Goal: Feedback & Contribution: Submit feedback/report problem

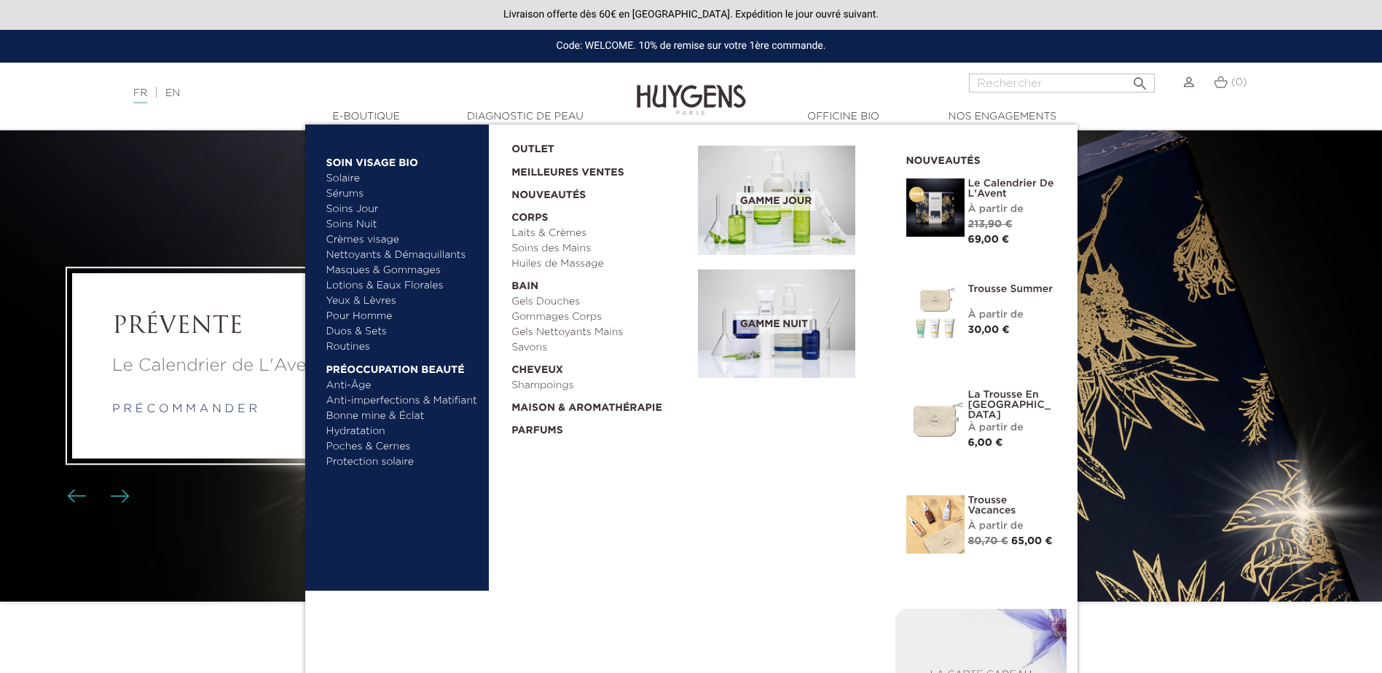
click at [345, 192] on link "Sérums" at bounding box center [402, 194] width 152 height 15
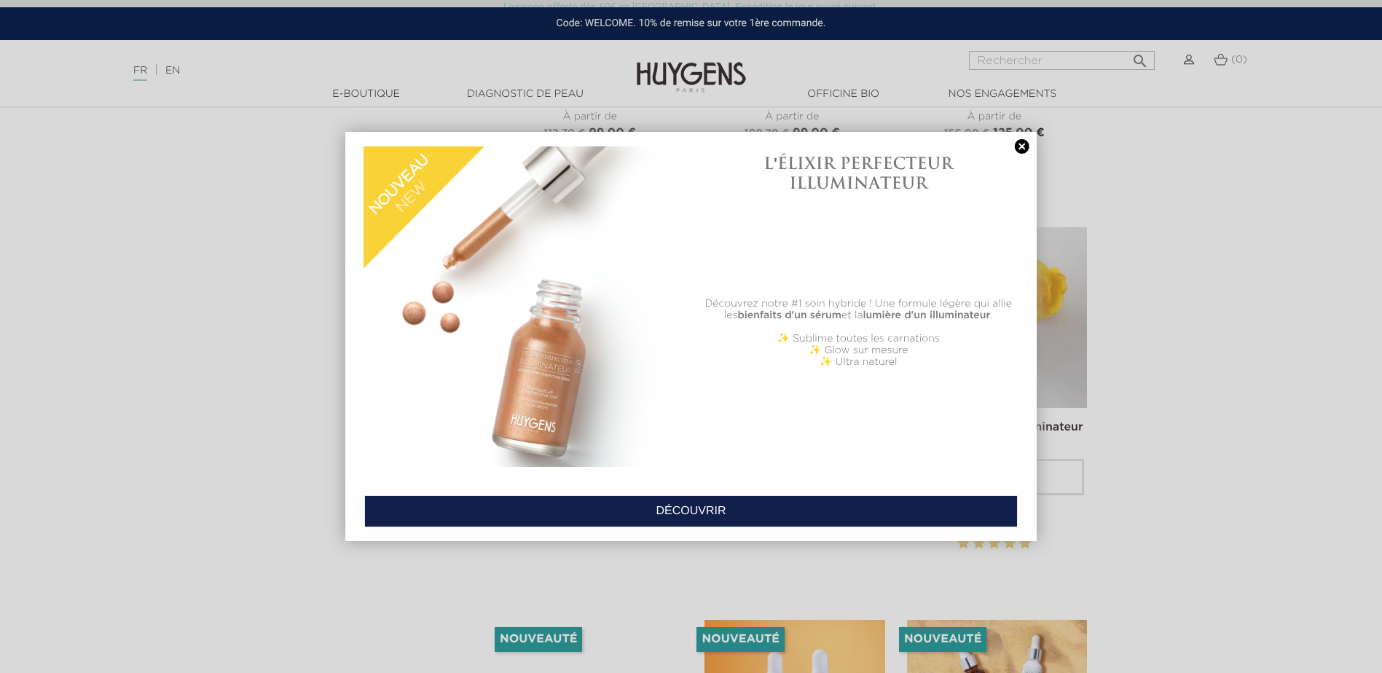
scroll to position [2259, 0]
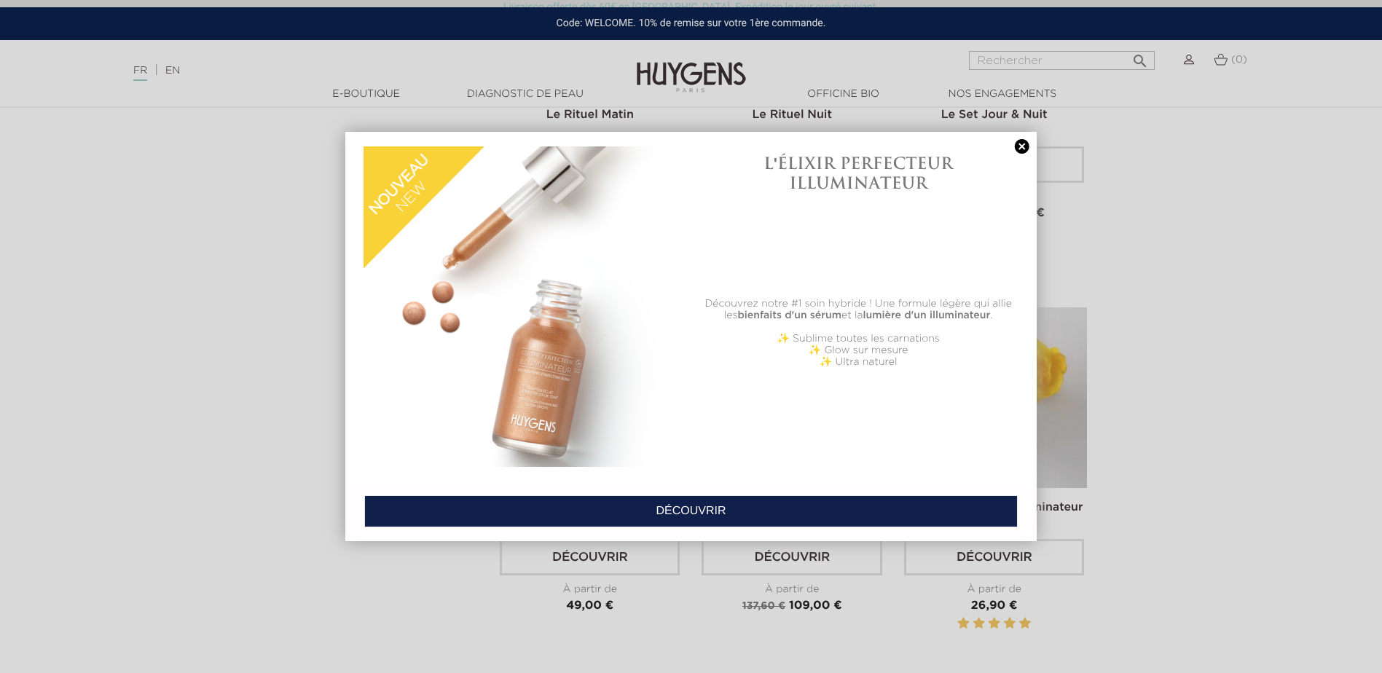
click at [1013, 148] on link at bounding box center [1022, 146] width 20 height 15
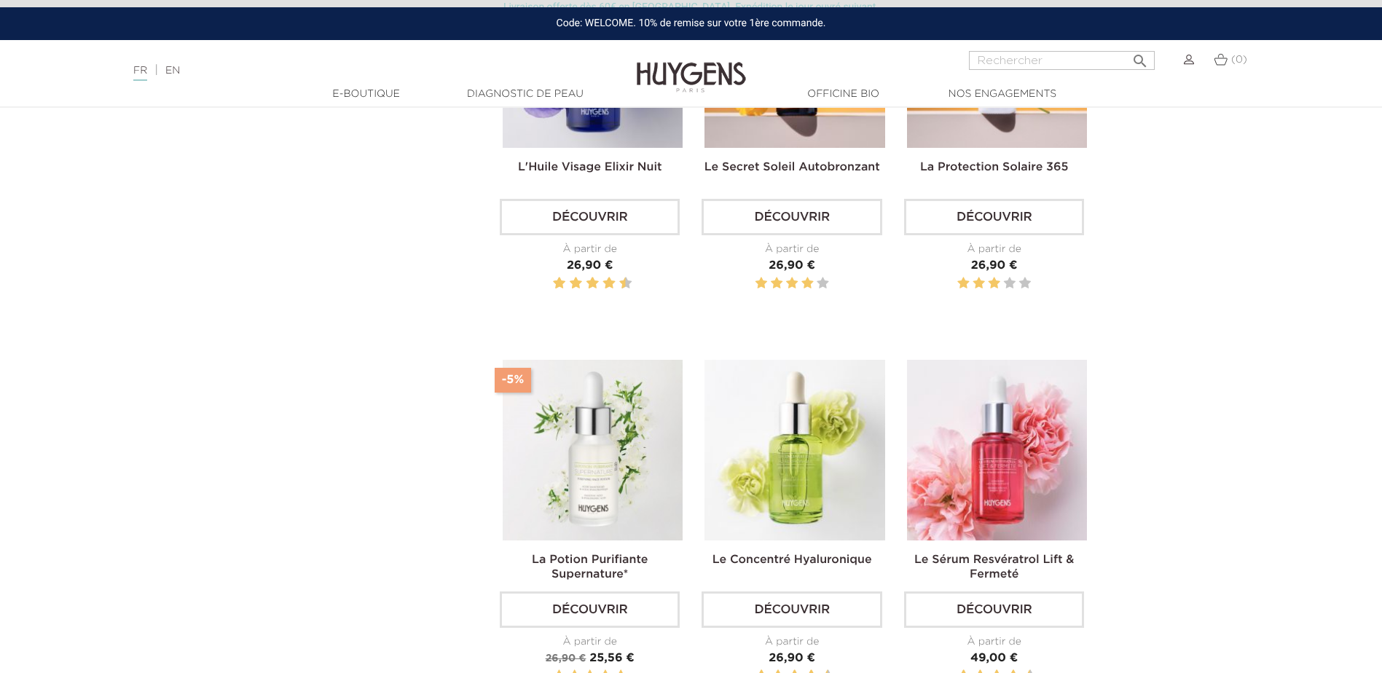
scroll to position [656, 0]
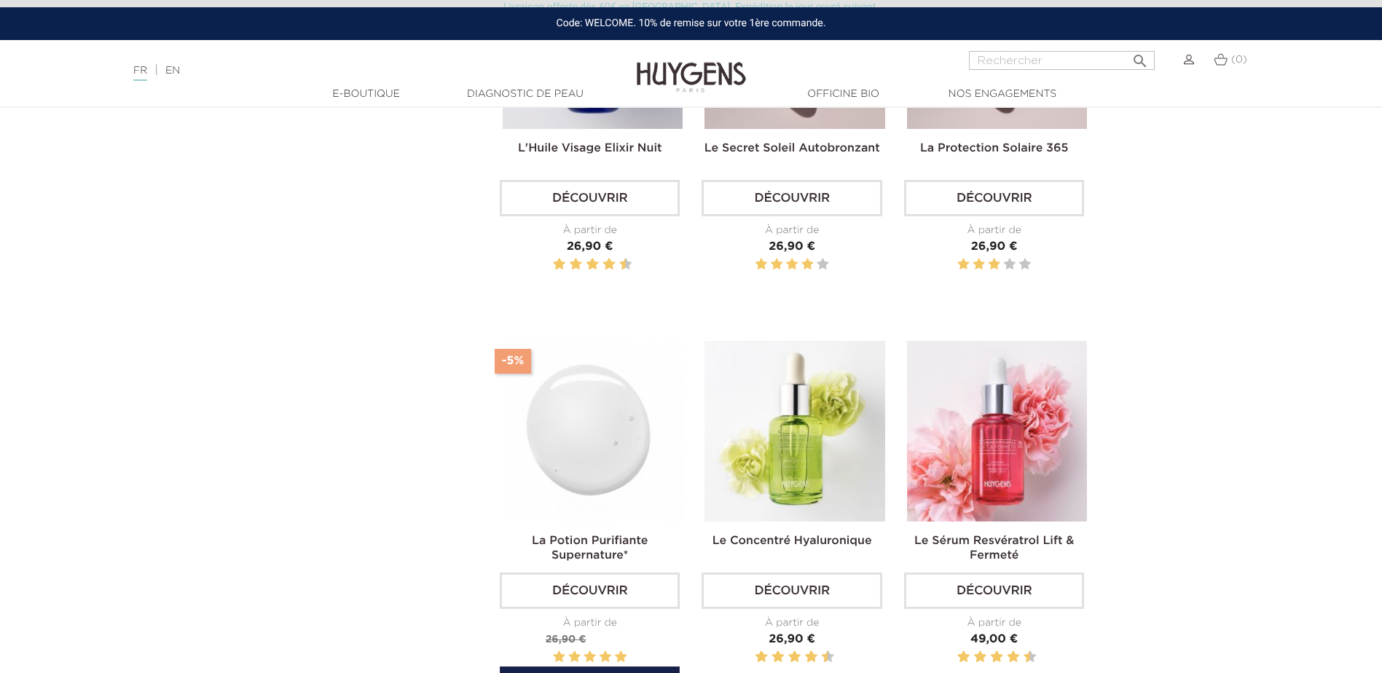
click at [579, 437] on img at bounding box center [593, 431] width 180 height 180
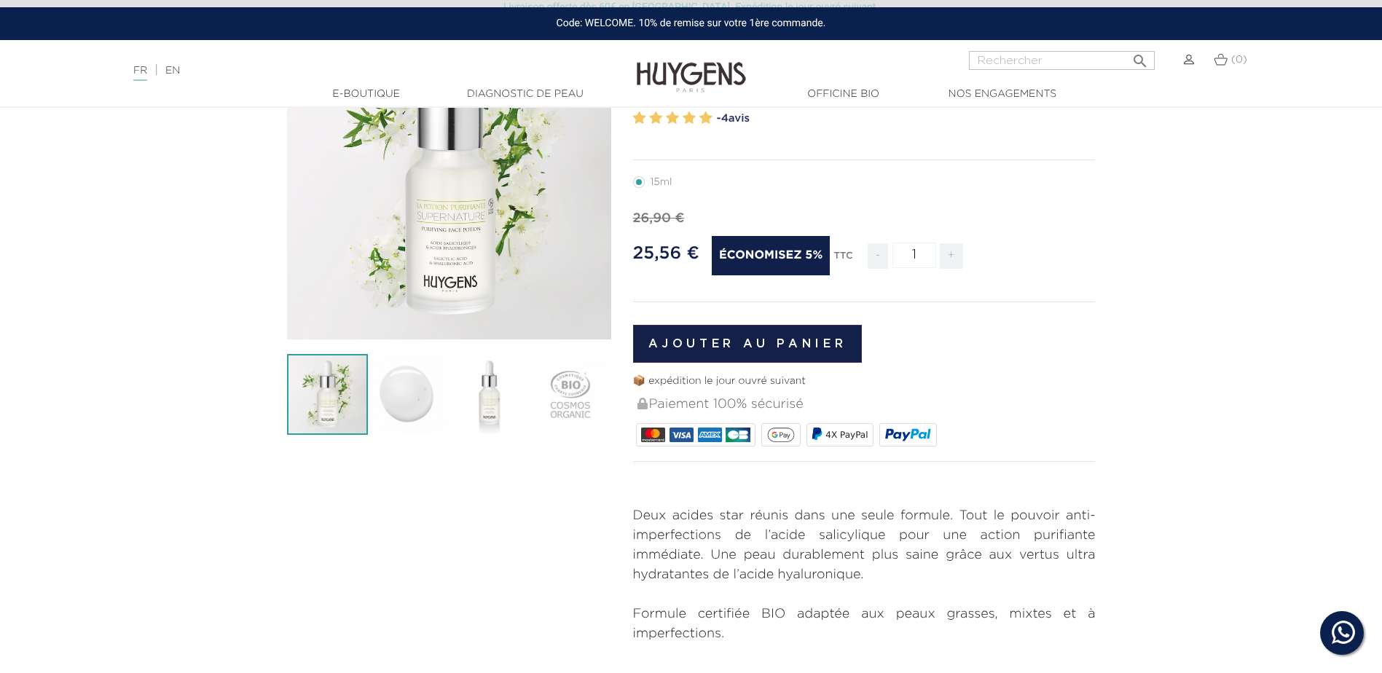
scroll to position [219, 0]
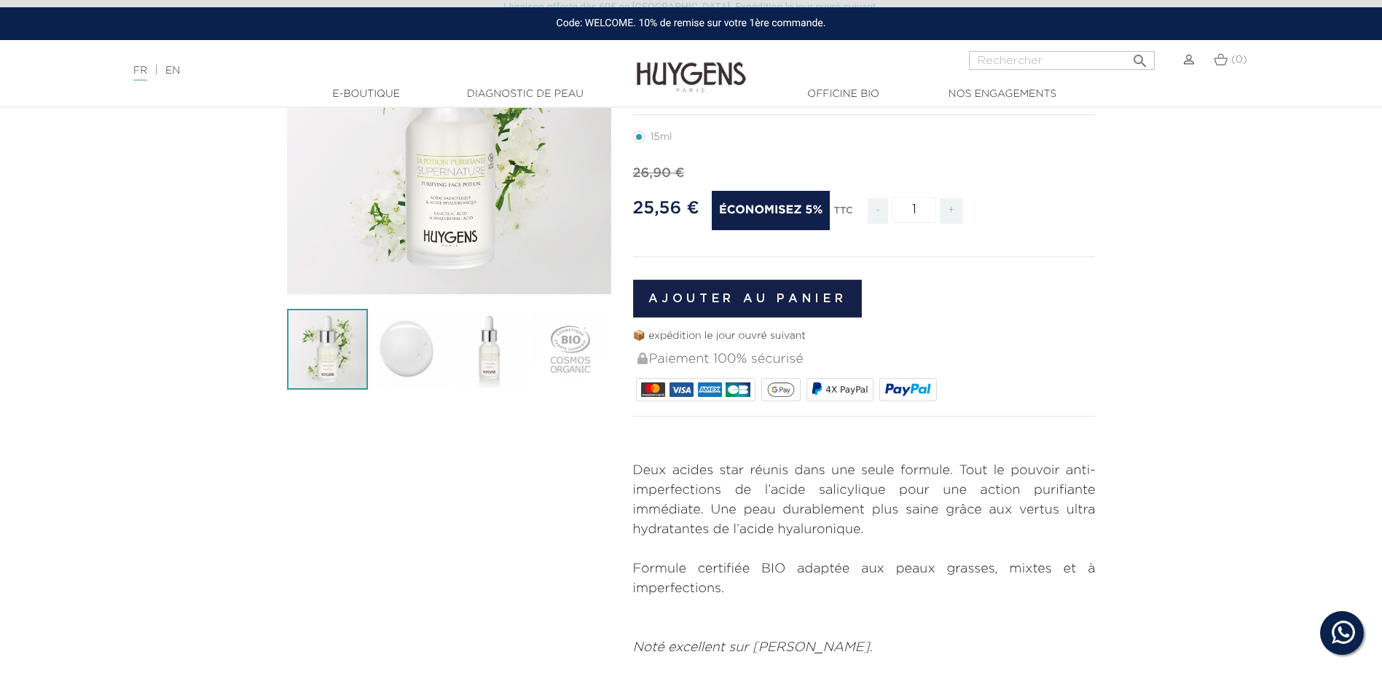
click at [1331, 633] on icon at bounding box center [1344, 633] width 28 height 28
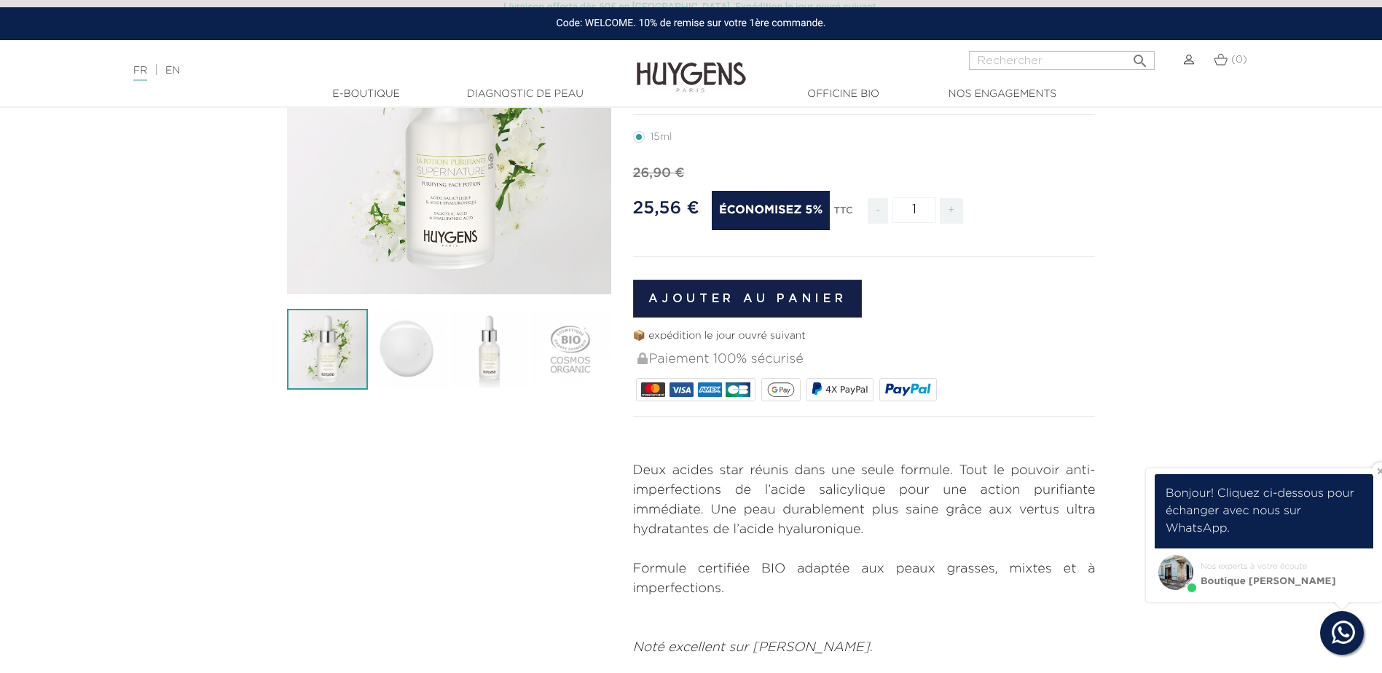
click at [1256, 581] on span "Boutique Huygens Paris Marais" at bounding box center [1264, 582] width 211 height 15
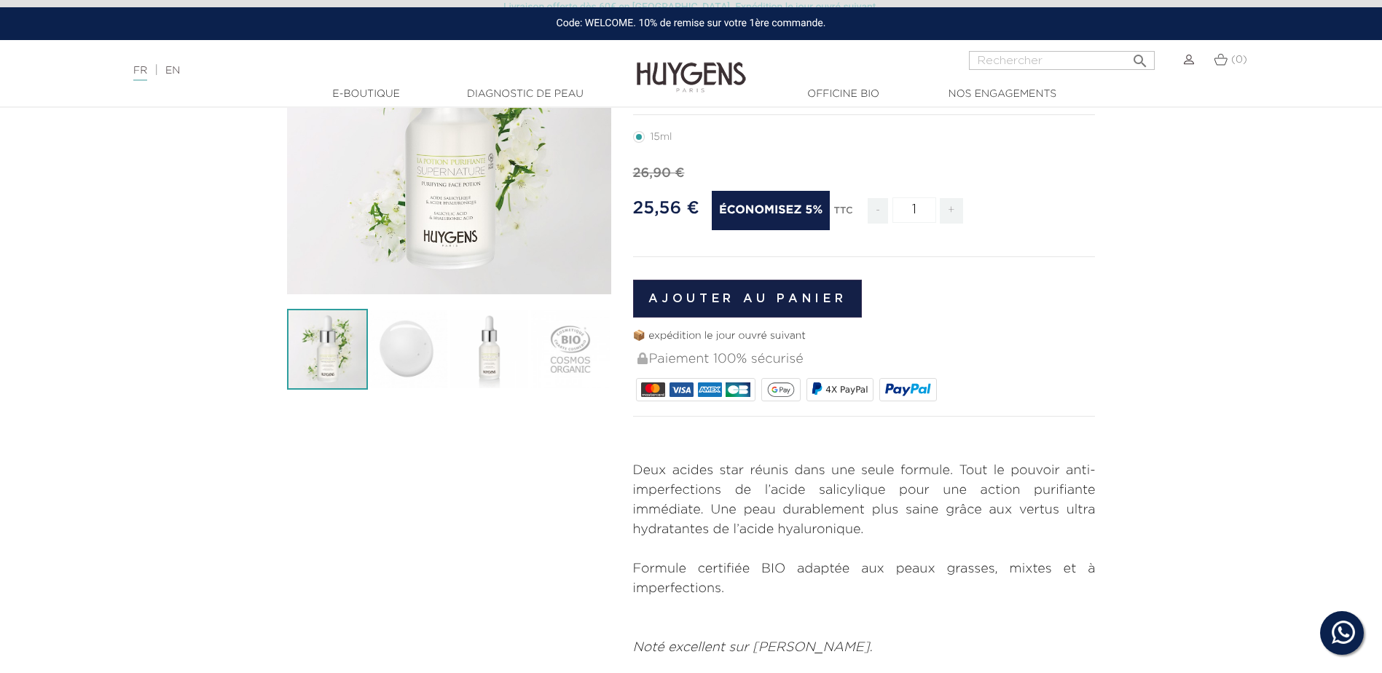
click at [1342, 628] on icon at bounding box center [1344, 633] width 28 height 28
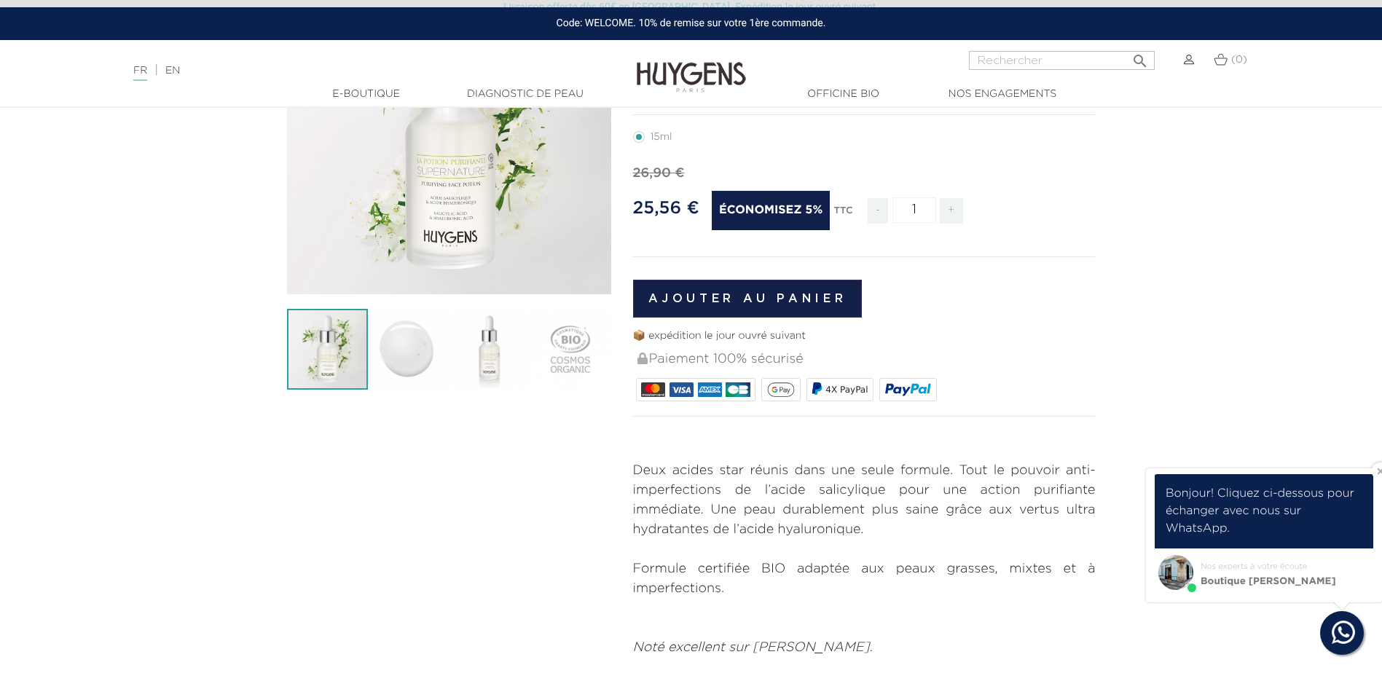
click at [1289, 585] on span "Boutique Huygens Paris Marais" at bounding box center [1264, 582] width 211 height 15
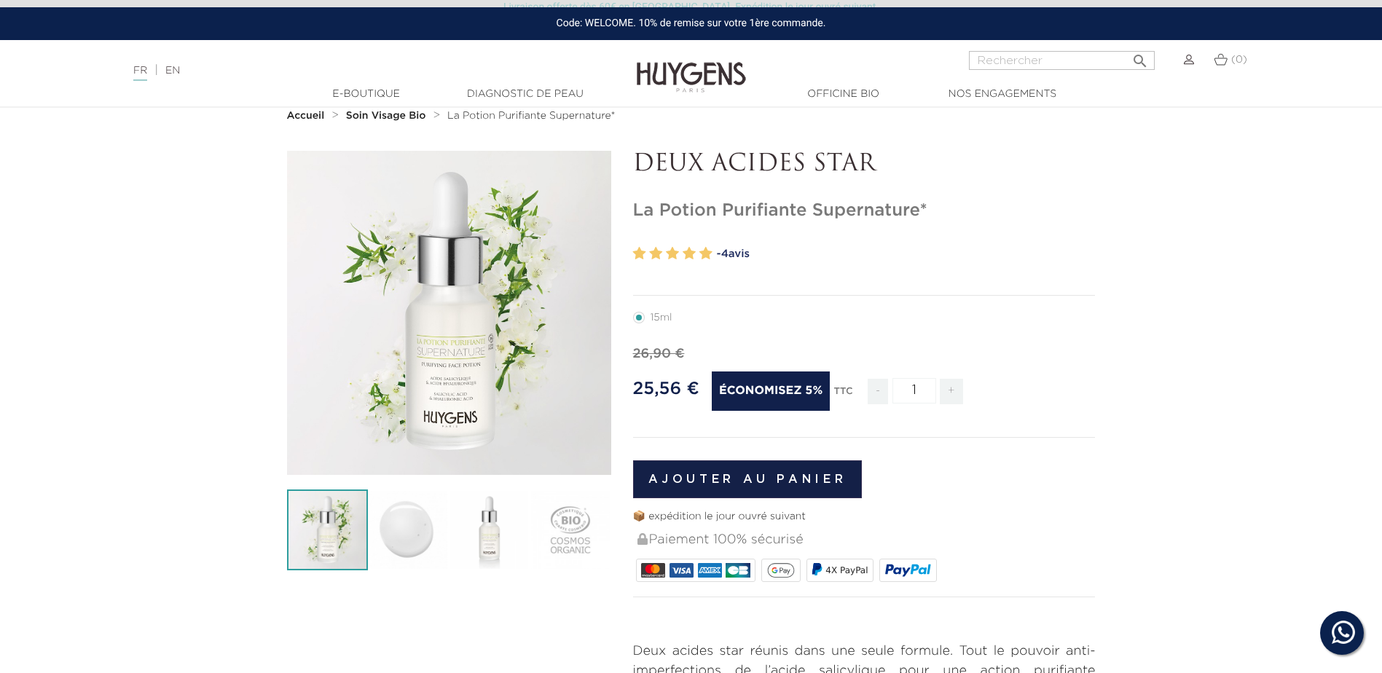
scroll to position [0, 0]
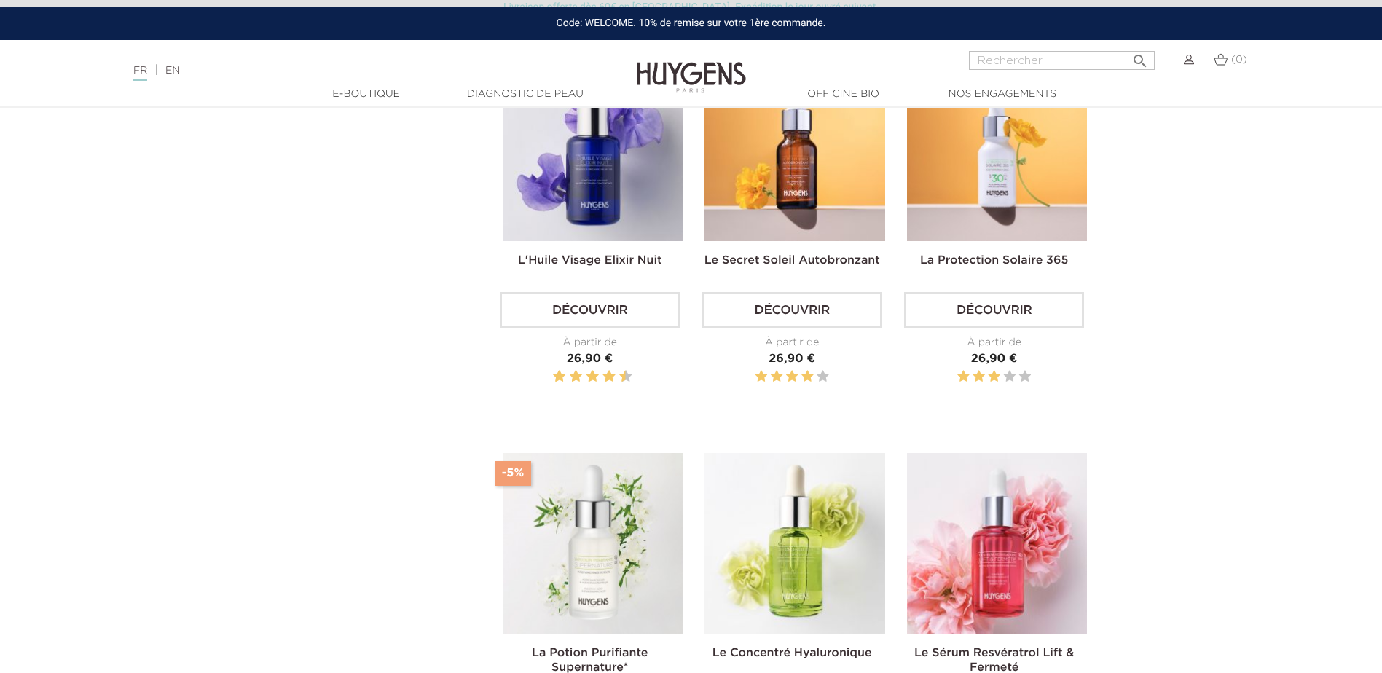
scroll to position [510, 0]
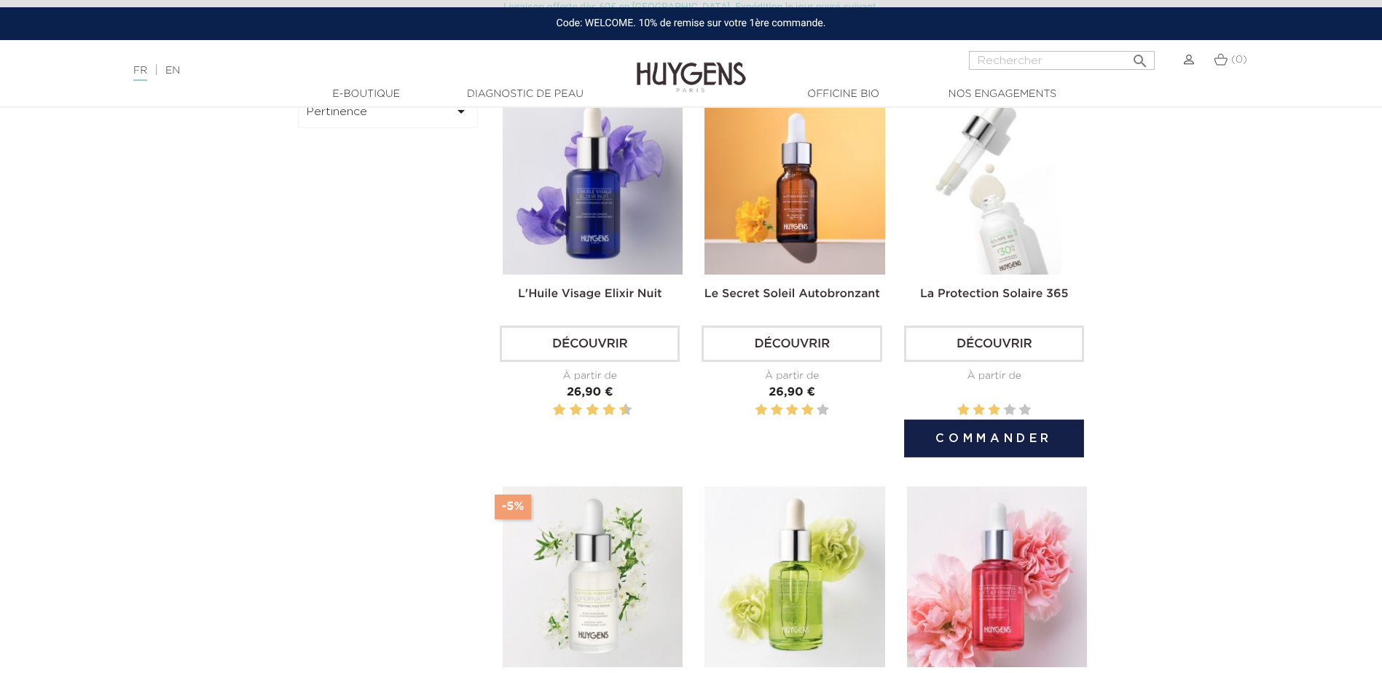
click at [924, 224] on img at bounding box center [997, 185] width 180 height 180
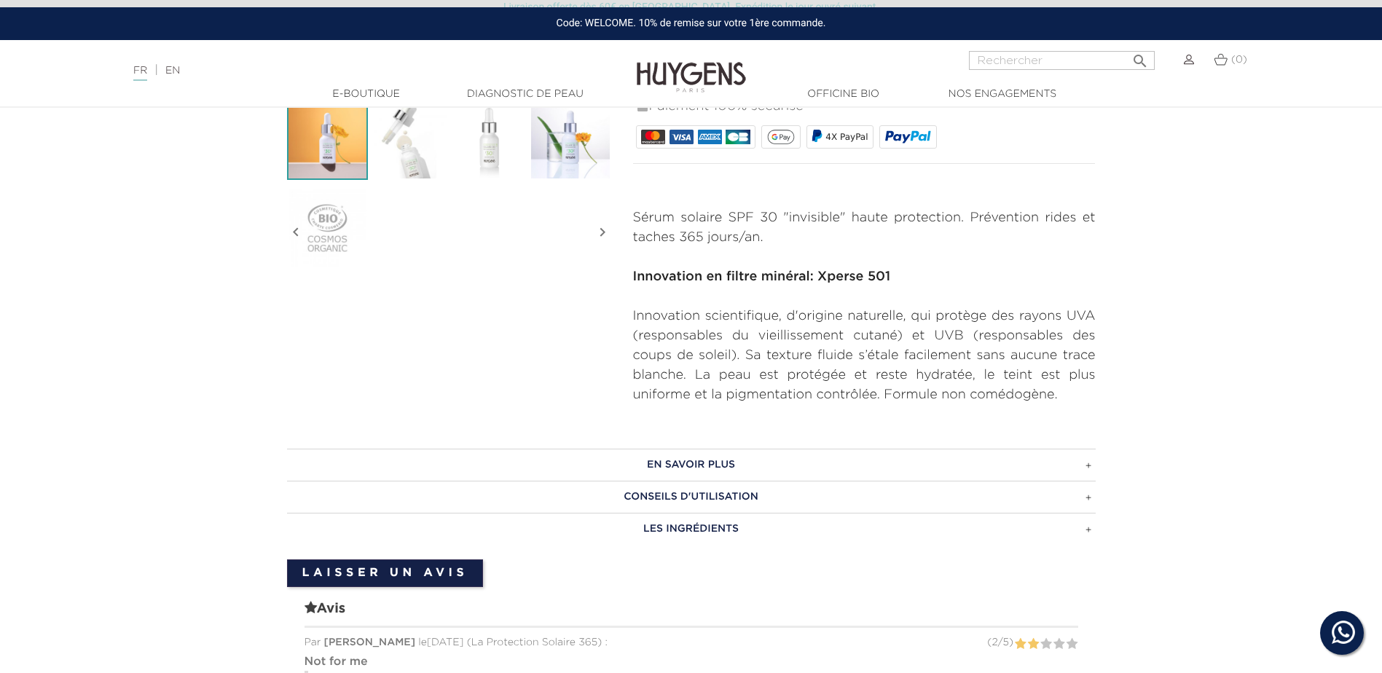
scroll to position [437, 0]
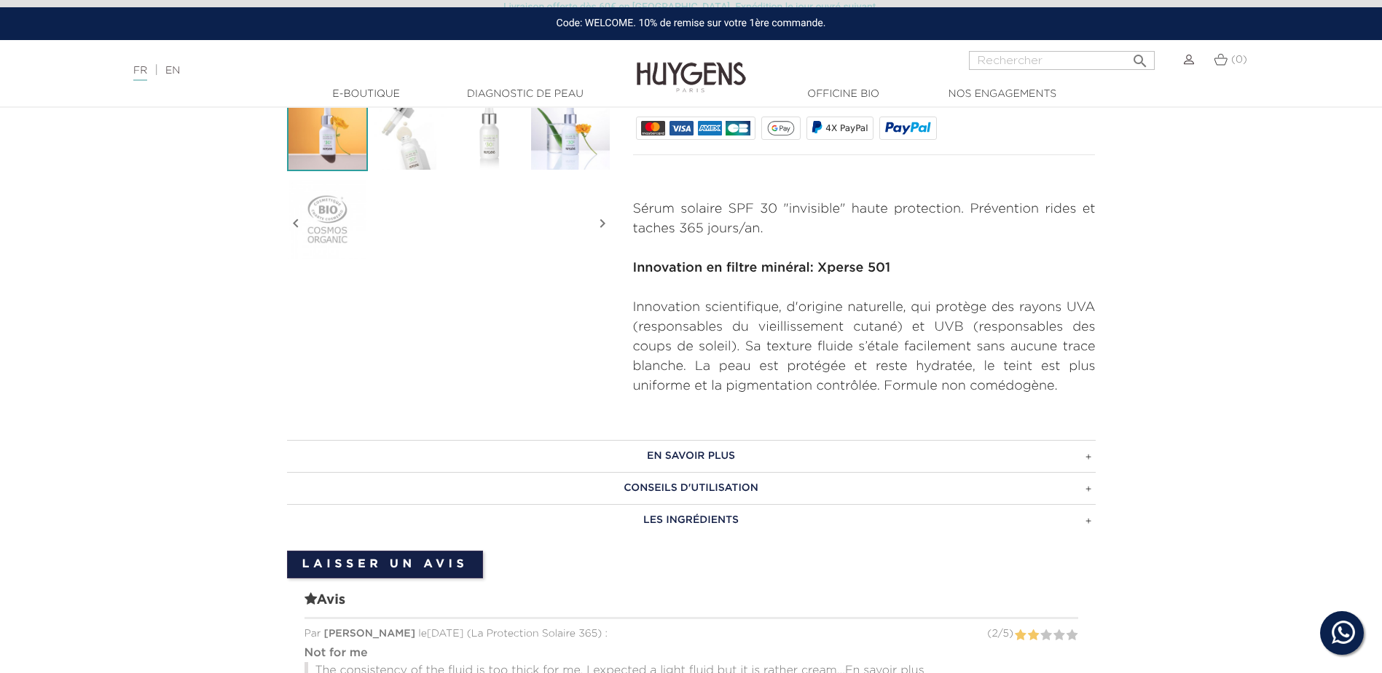
click at [773, 463] on h3 "EN SAVOIR PLUS" at bounding box center [691, 456] width 809 height 32
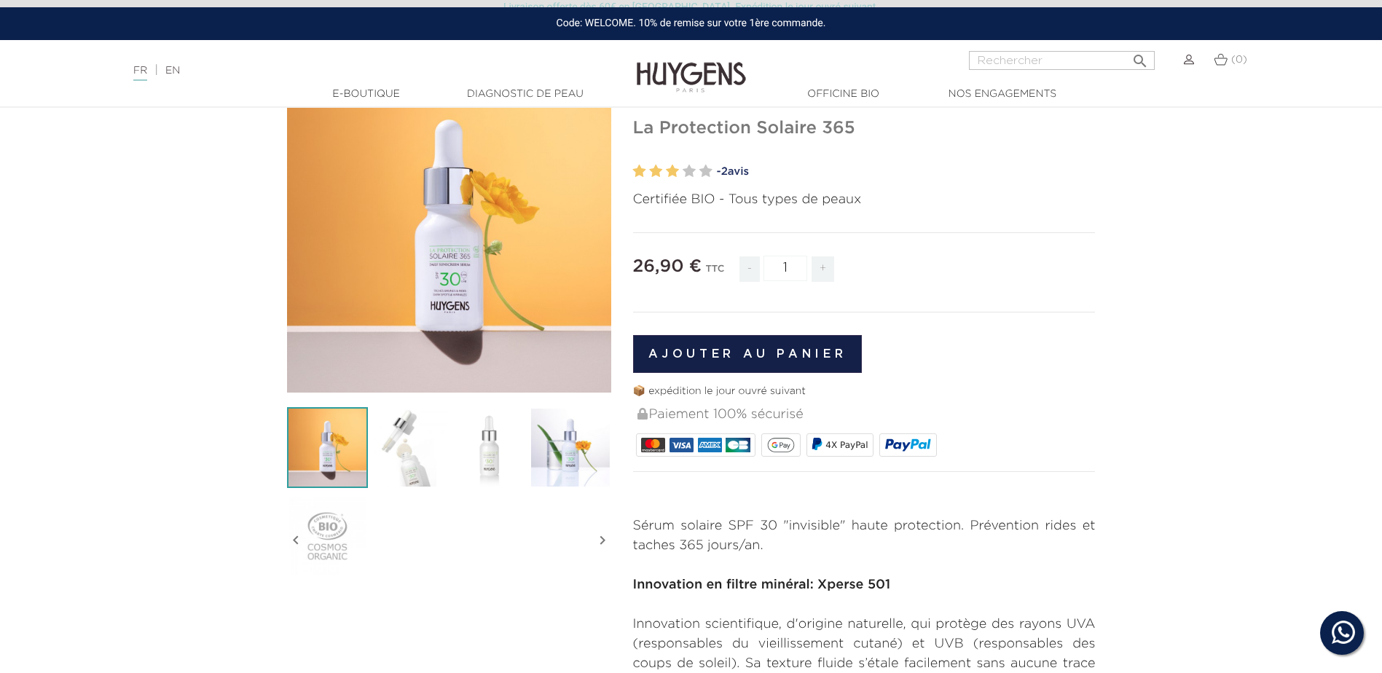
scroll to position [73, 0]
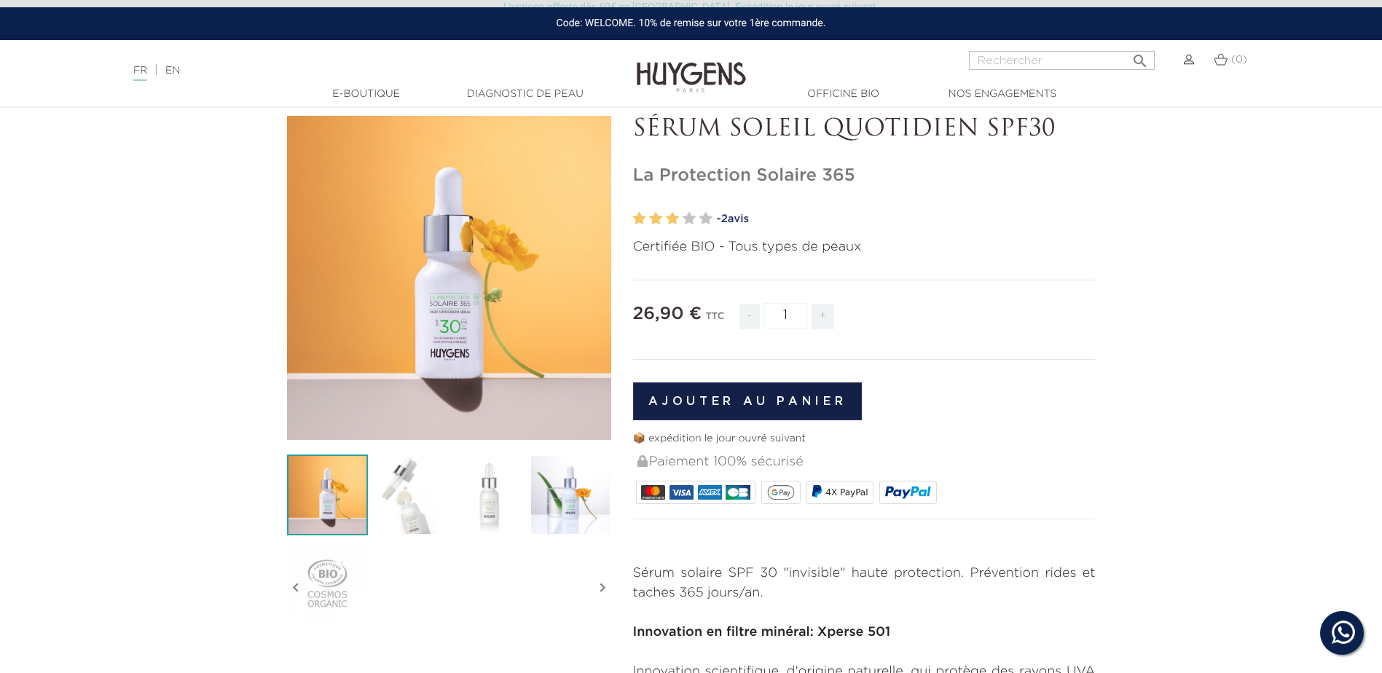
click at [1338, 632] on icon at bounding box center [1344, 633] width 28 height 28
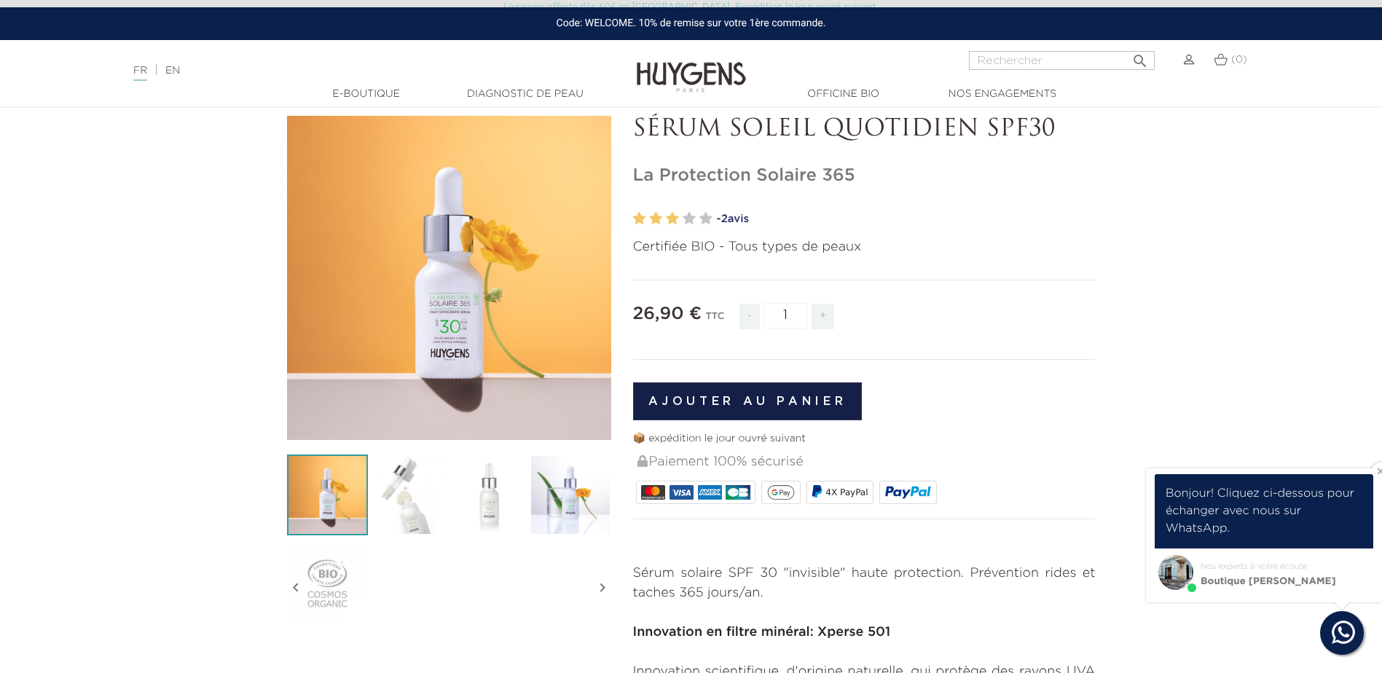
click at [1321, 584] on span "Boutique Huygens Paris Marais" at bounding box center [1264, 582] width 211 height 15
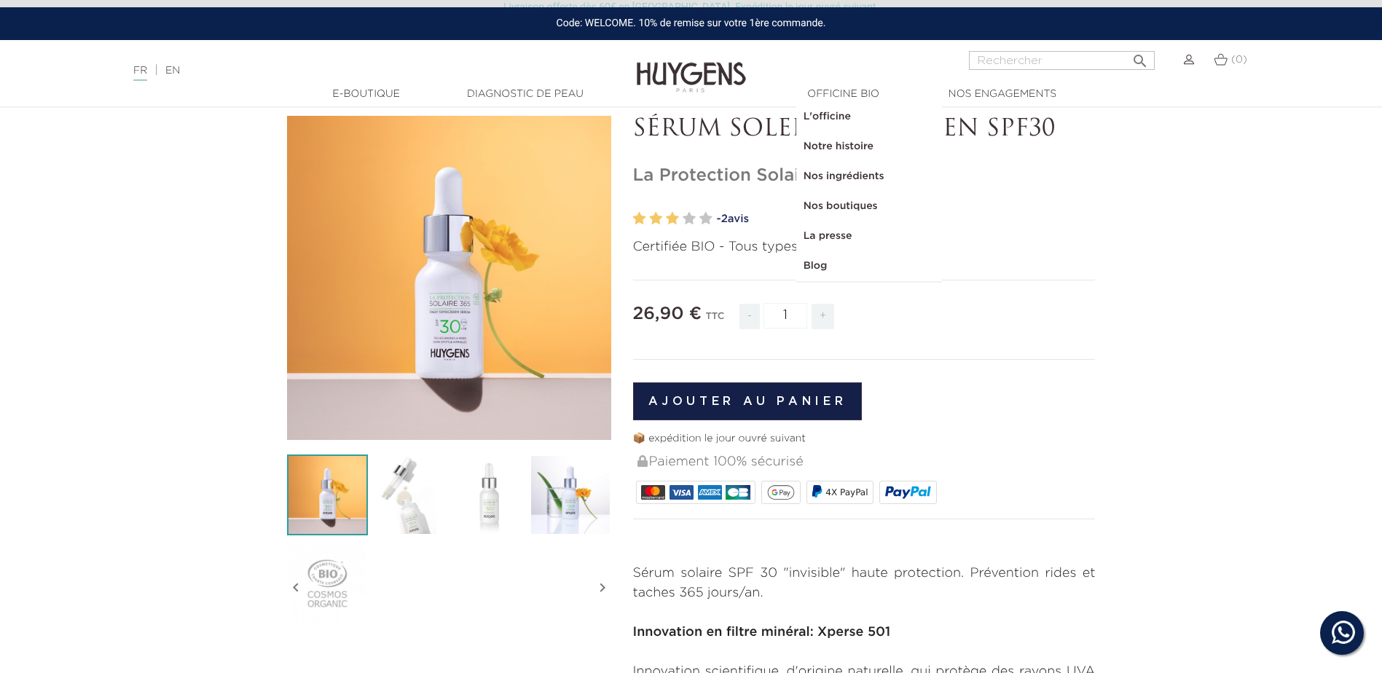
click at [816, 94] on link "  Officine Bio" at bounding box center [844, 94] width 146 height 15
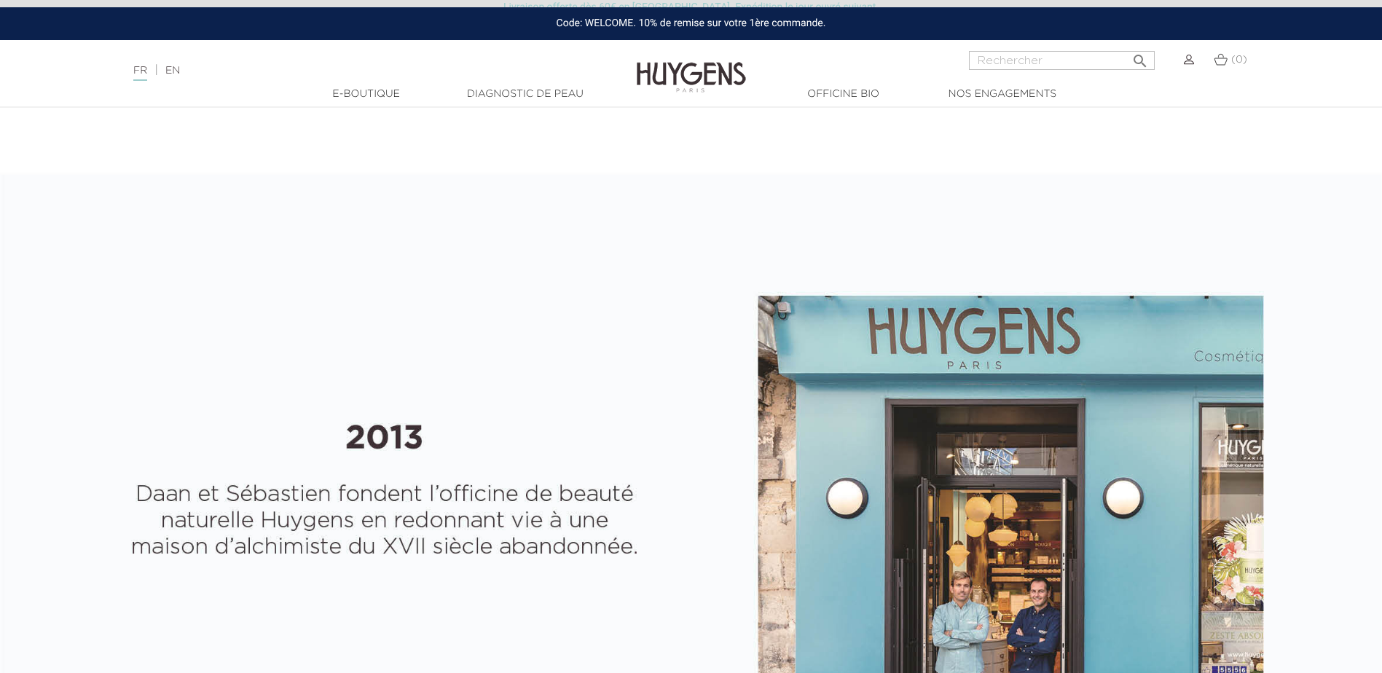
scroll to position [510, 0]
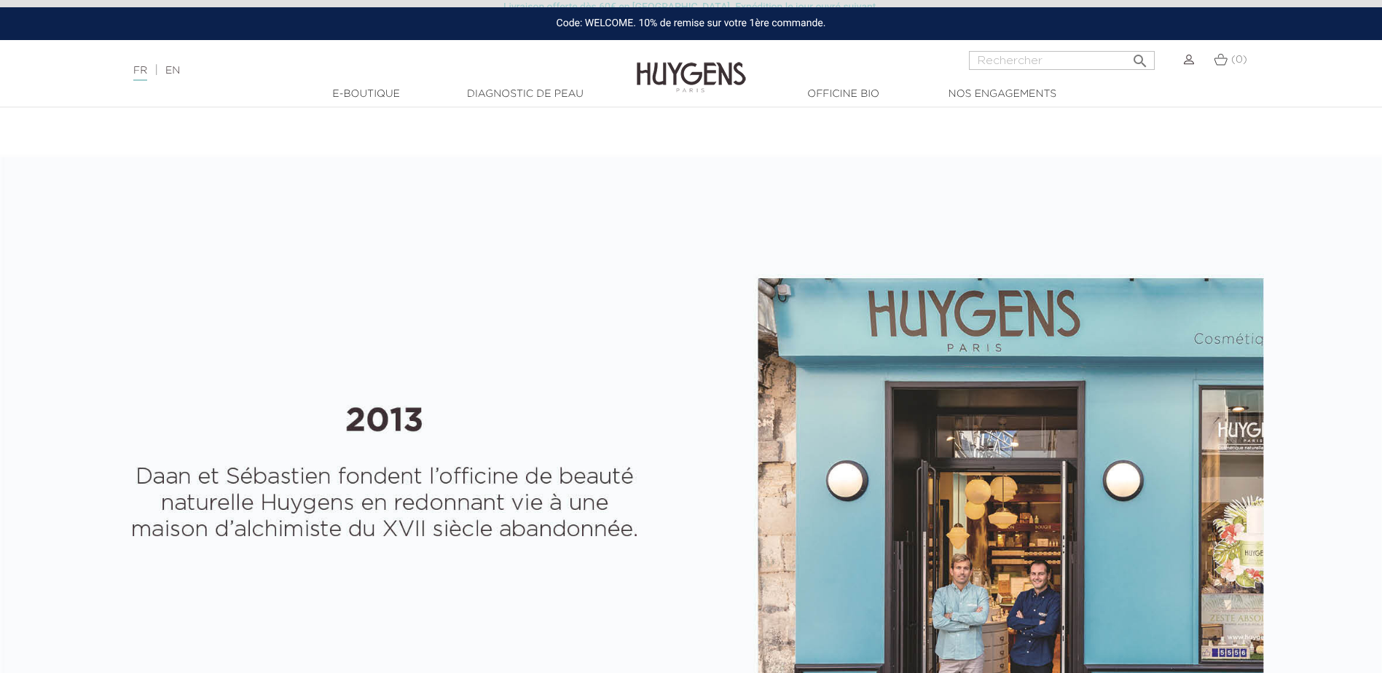
select select "FR"
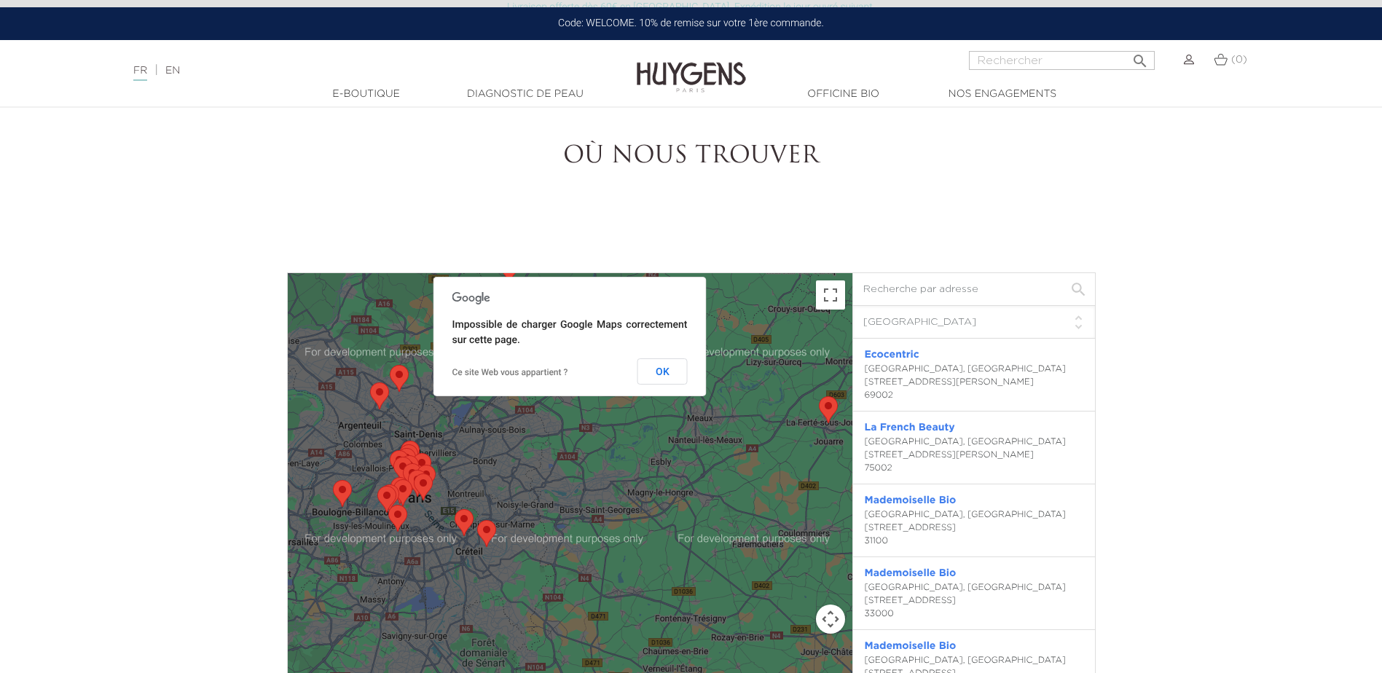
scroll to position [3935, 0]
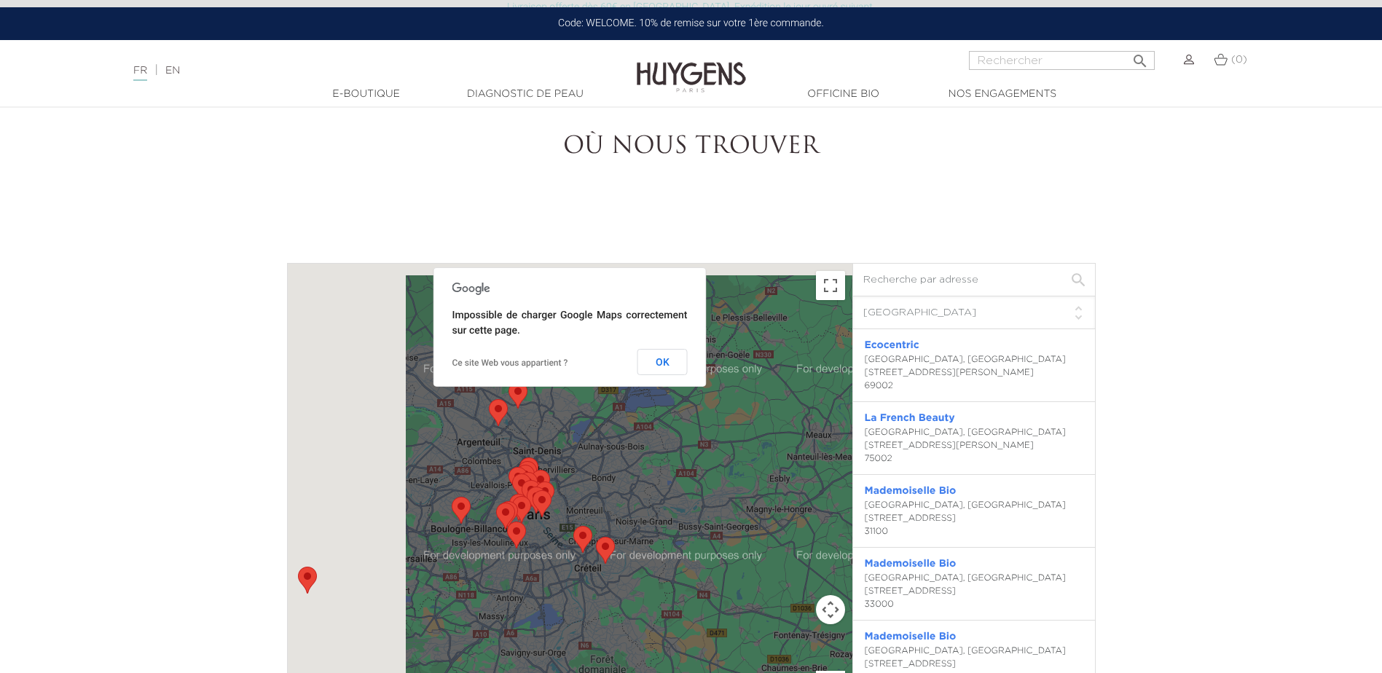
drag, startPoint x: 506, startPoint y: 428, endPoint x: 587, endPoint y: 453, distance: 84.6
click at [587, 453] on div at bounding box center [570, 506] width 565 height 484
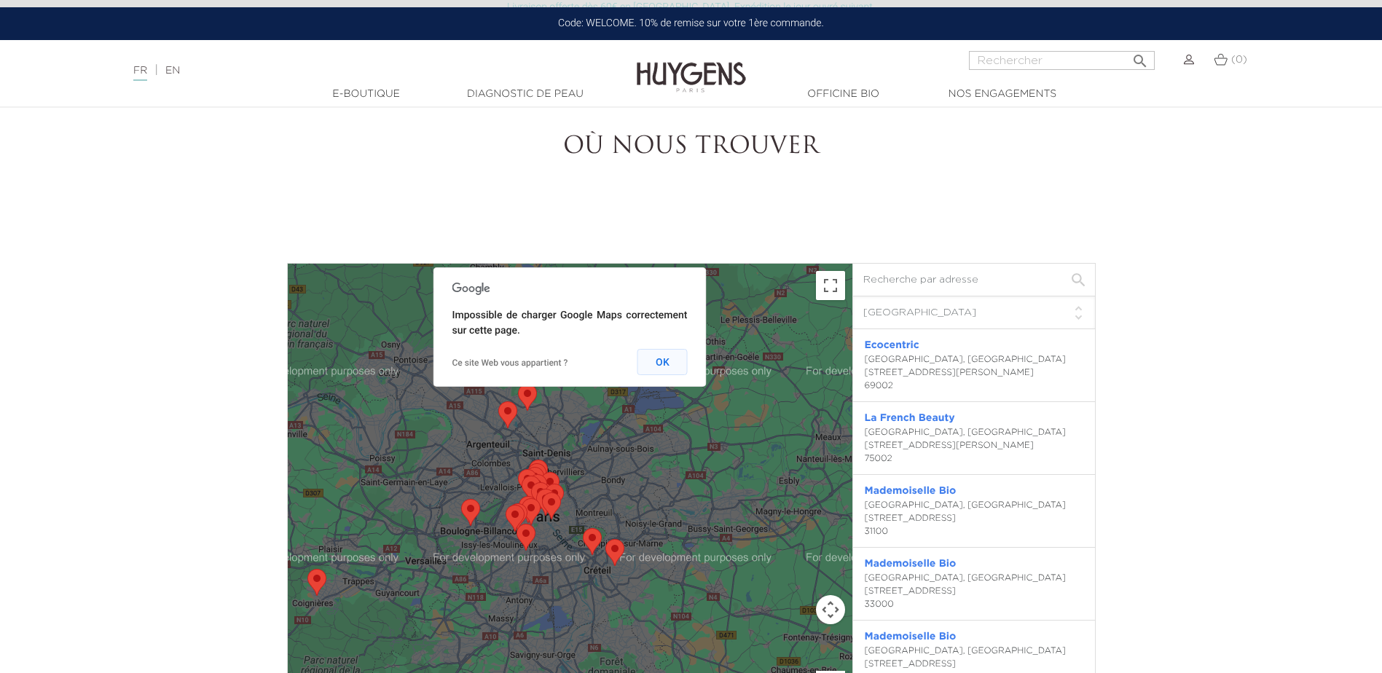
click at [676, 364] on button "OK" at bounding box center [663, 362] width 50 height 26
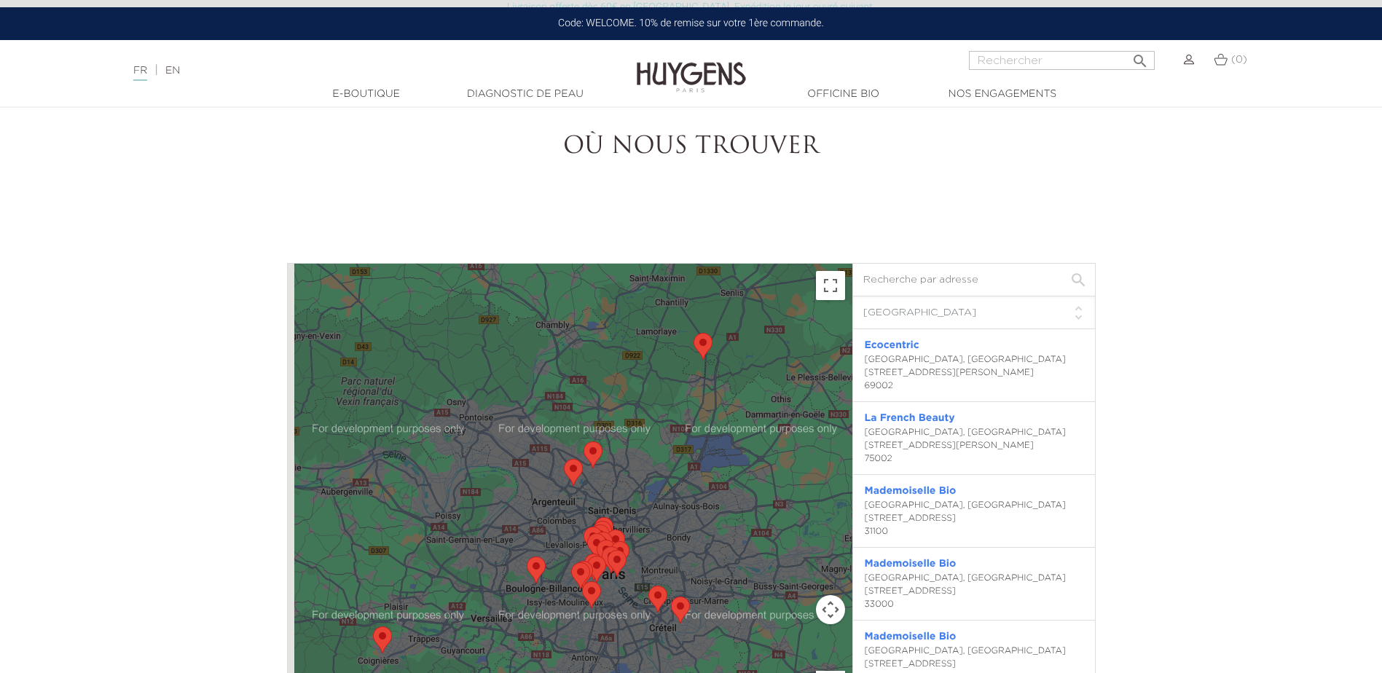
drag, startPoint x: 552, startPoint y: 412, endPoint x: 627, endPoint y: 481, distance: 101.6
click at [627, 481] on div at bounding box center [570, 506] width 565 height 484
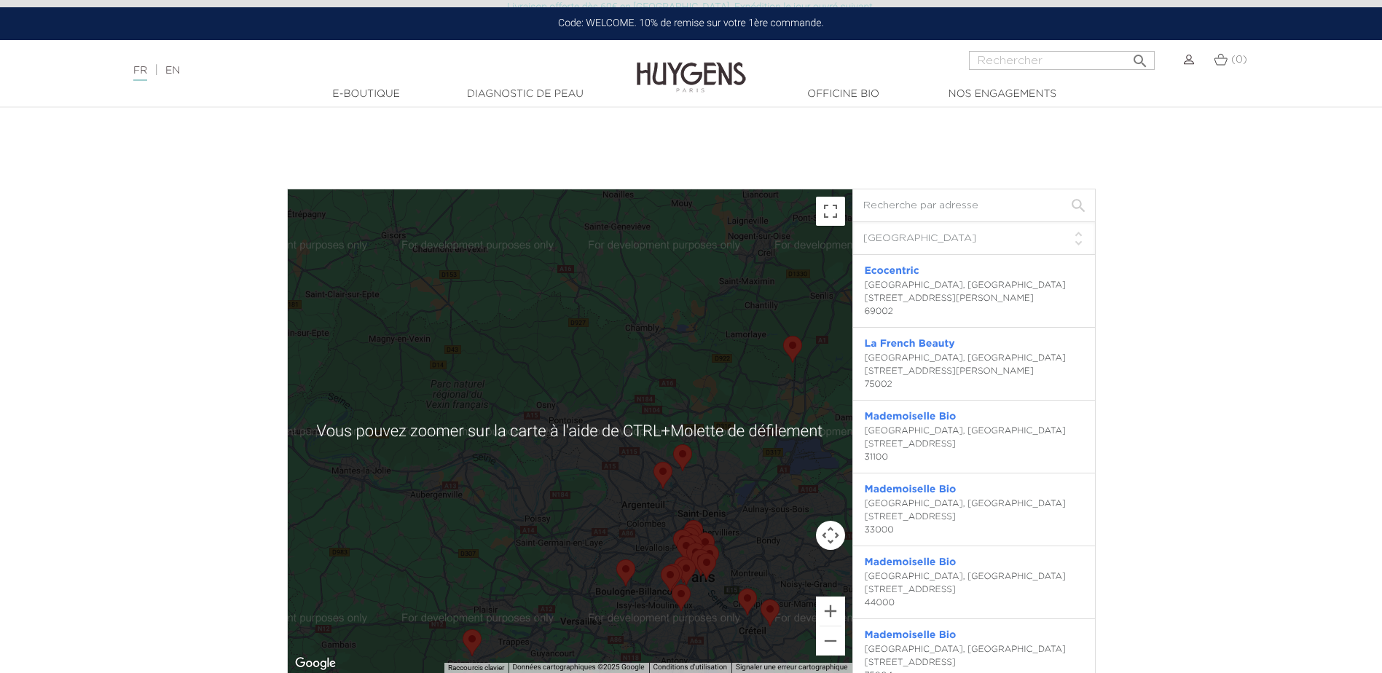
scroll to position [4008, 0]
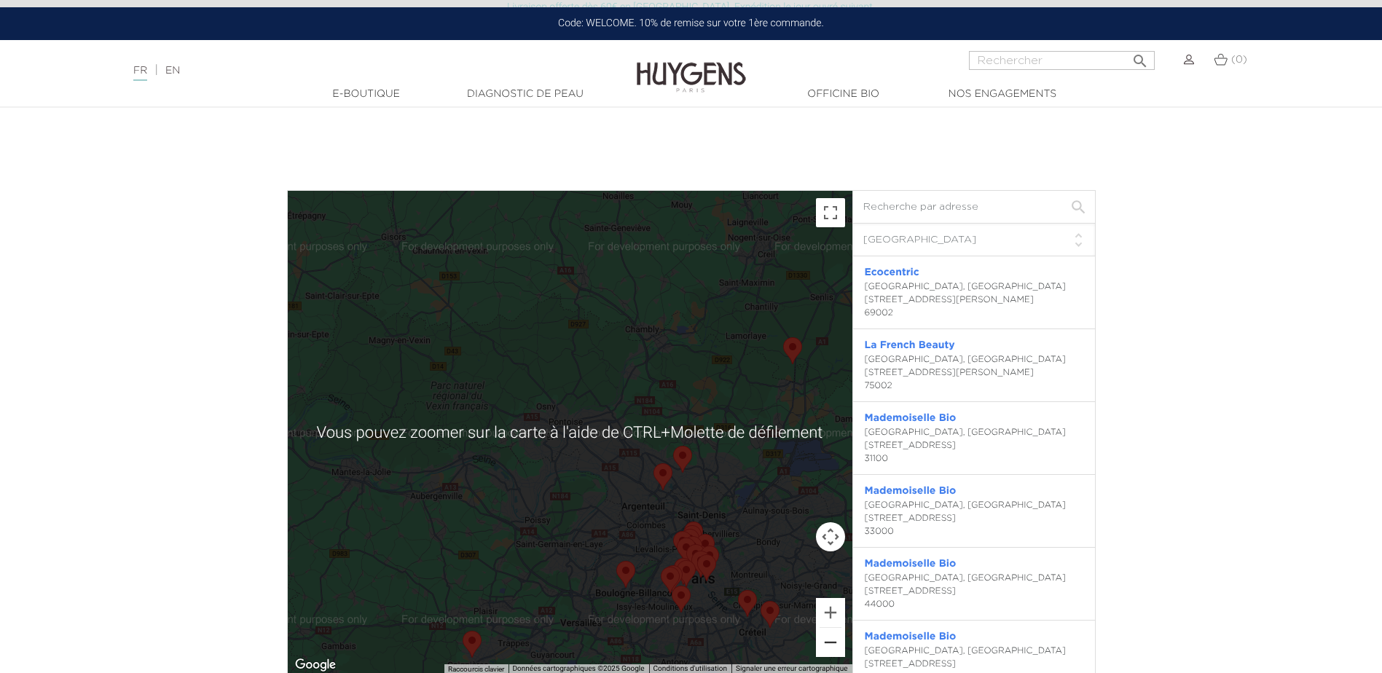
click at [828, 640] on button "Zoom arrière" at bounding box center [830, 642] width 29 height 29
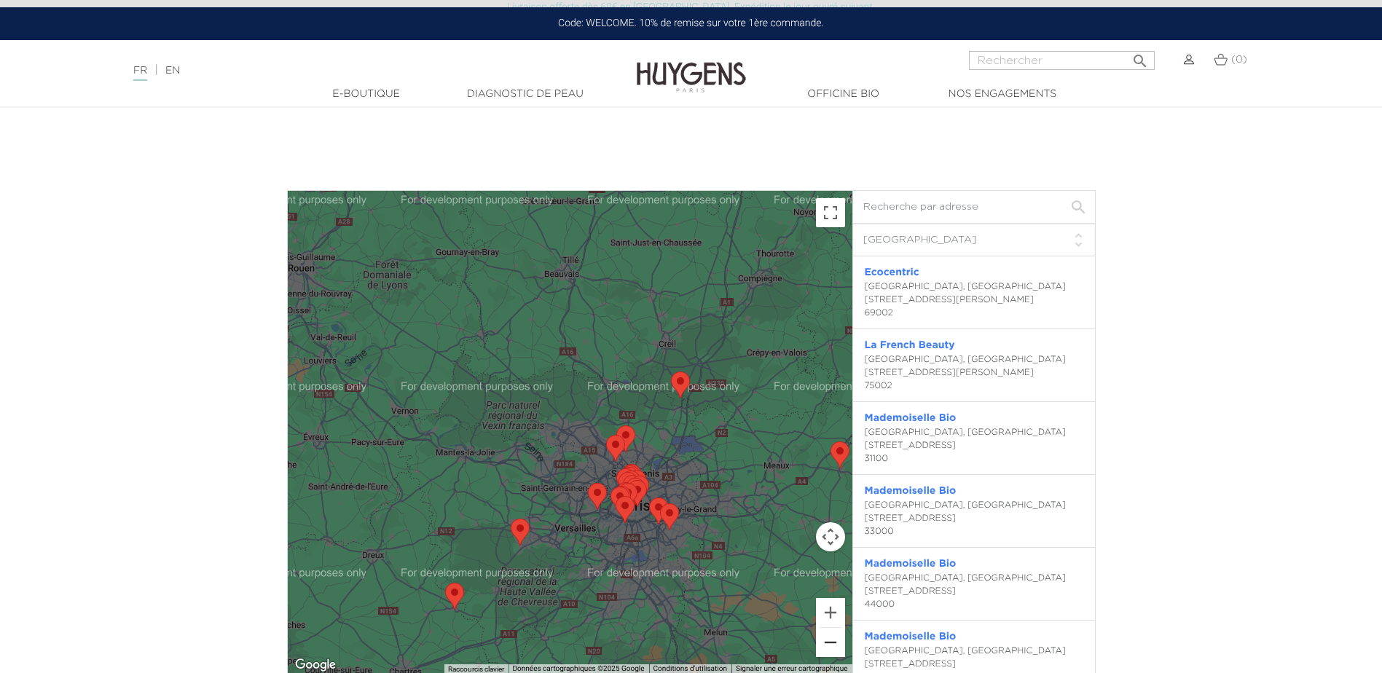
click at [826, 642] on button "Zoom arrière" at bounding box center [830, 642] width 29 height 29
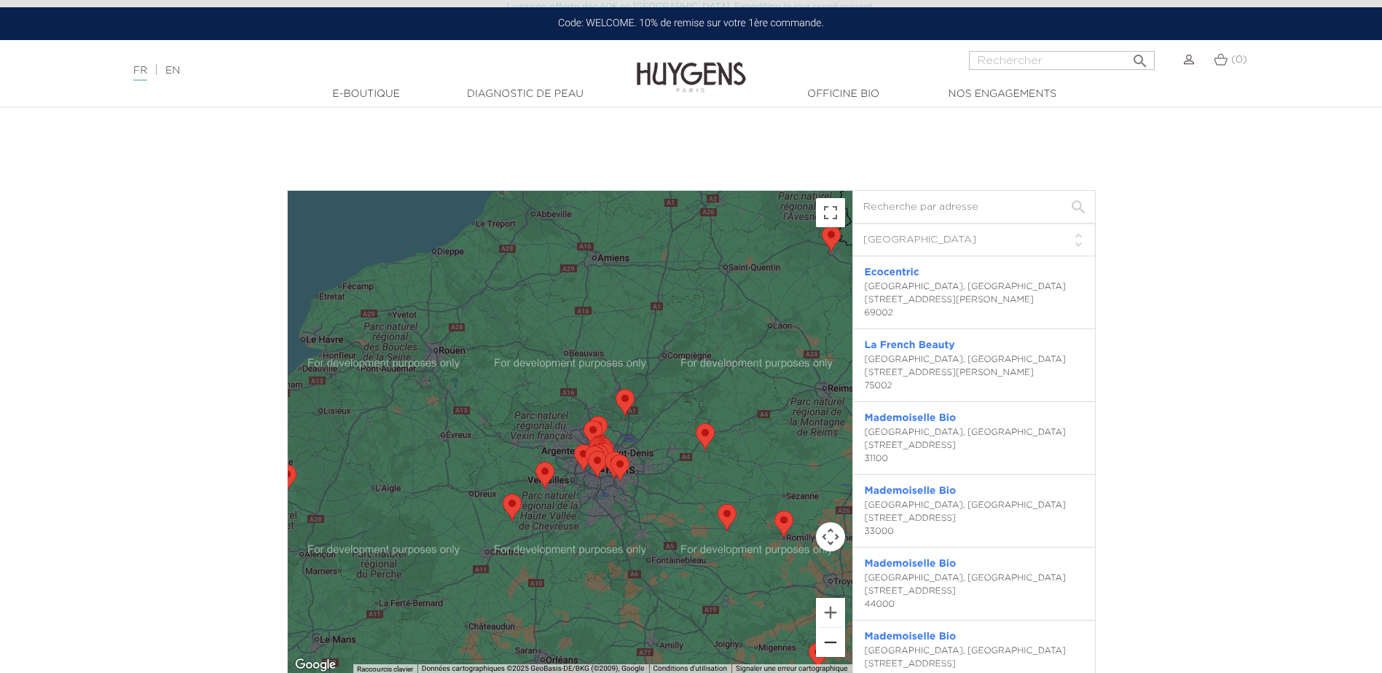
click at [826, 642] on button "Zoom arrière" at bounding box center [830, 642] width 29 height 29
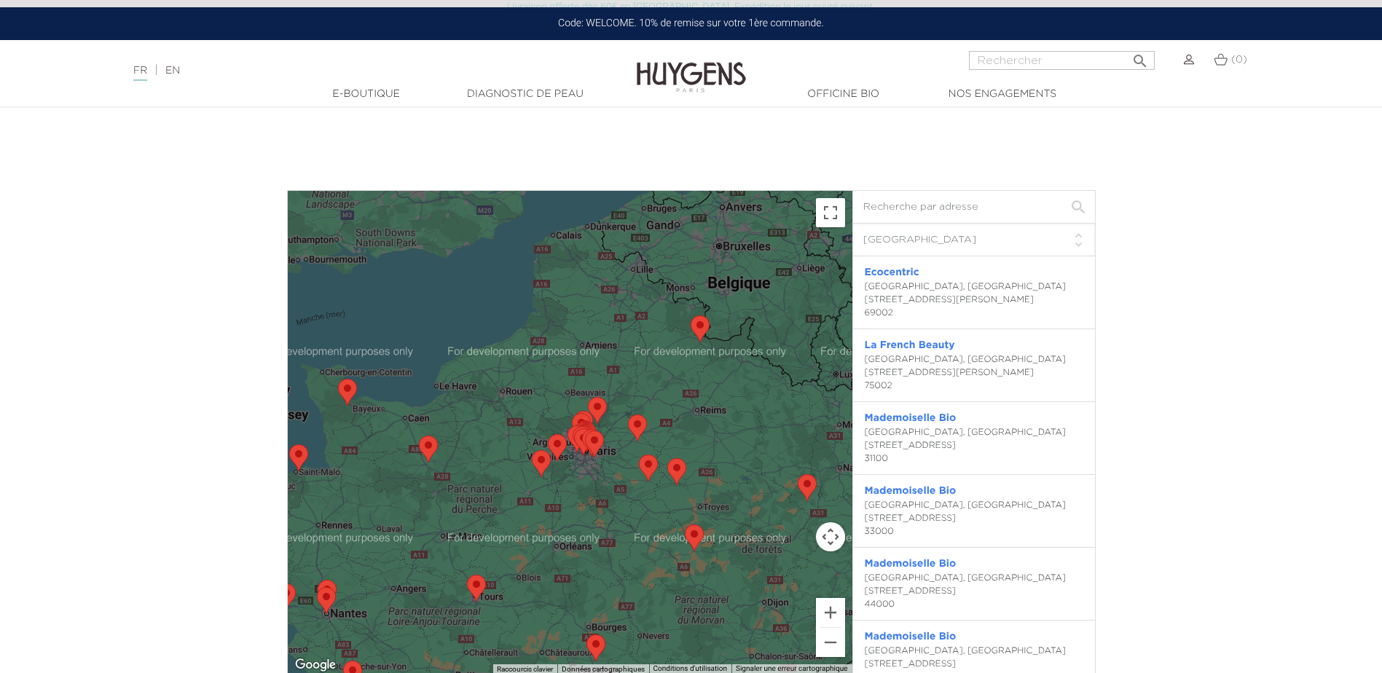
click at [701, 329] on img "Passion Beauté" at bounding box center [700, 329] width 19 height 27
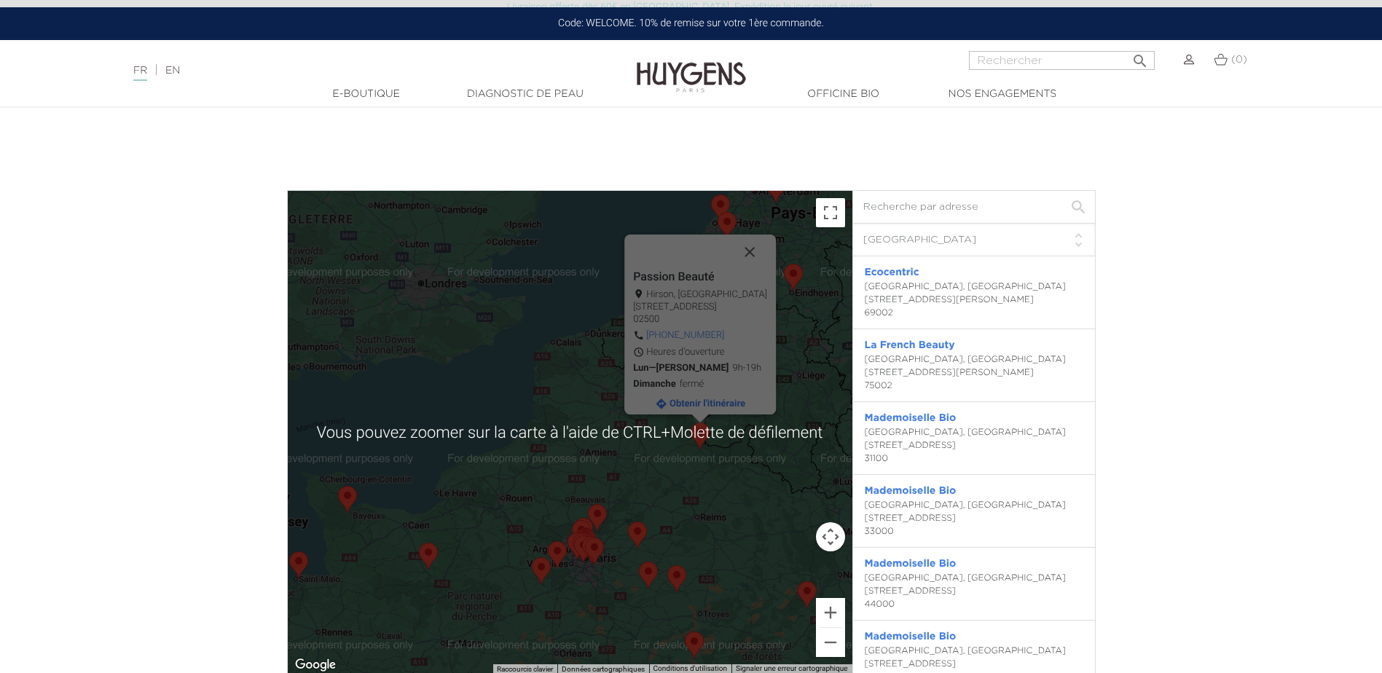
click at [719, 469] on div "Pour naviguer, appuyez sur les touches fléchées. Passion Beauté Hirson, France …" at bounding box center [570, 433] width 565 height 484
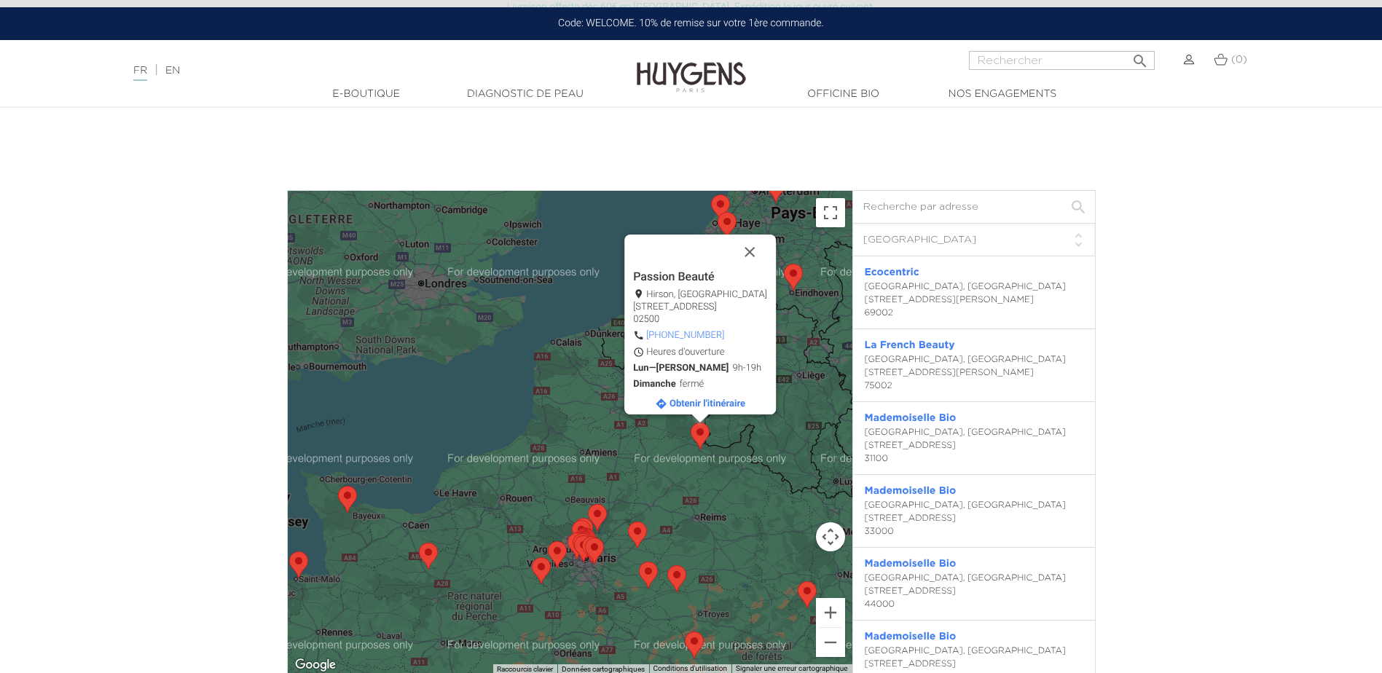
click at [712, 421] on div "Passion Beauté Hirson, France 8 place Pasteur 02500 03.23.58.20.56 Heures d'ouv…" at bounding box center [570, 433] width 565 height 484
click at [737, 249] on button "Fermer" at bounding box center [749, 252] width 35 height 35
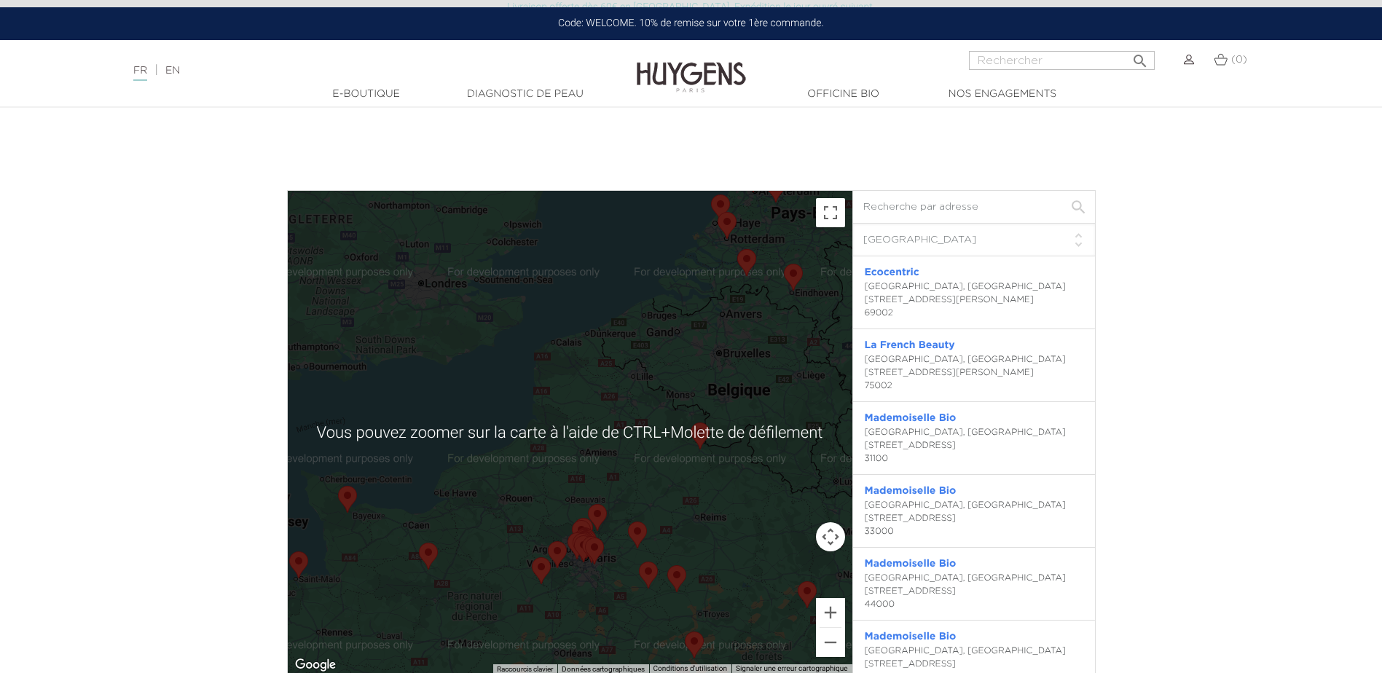
click at [729, 453] on div at bounding box center [570, 433] width 565 height 484
click at [826, 610] on button "Zoom avant" at bounding box center [830, 612] width 29 height 29
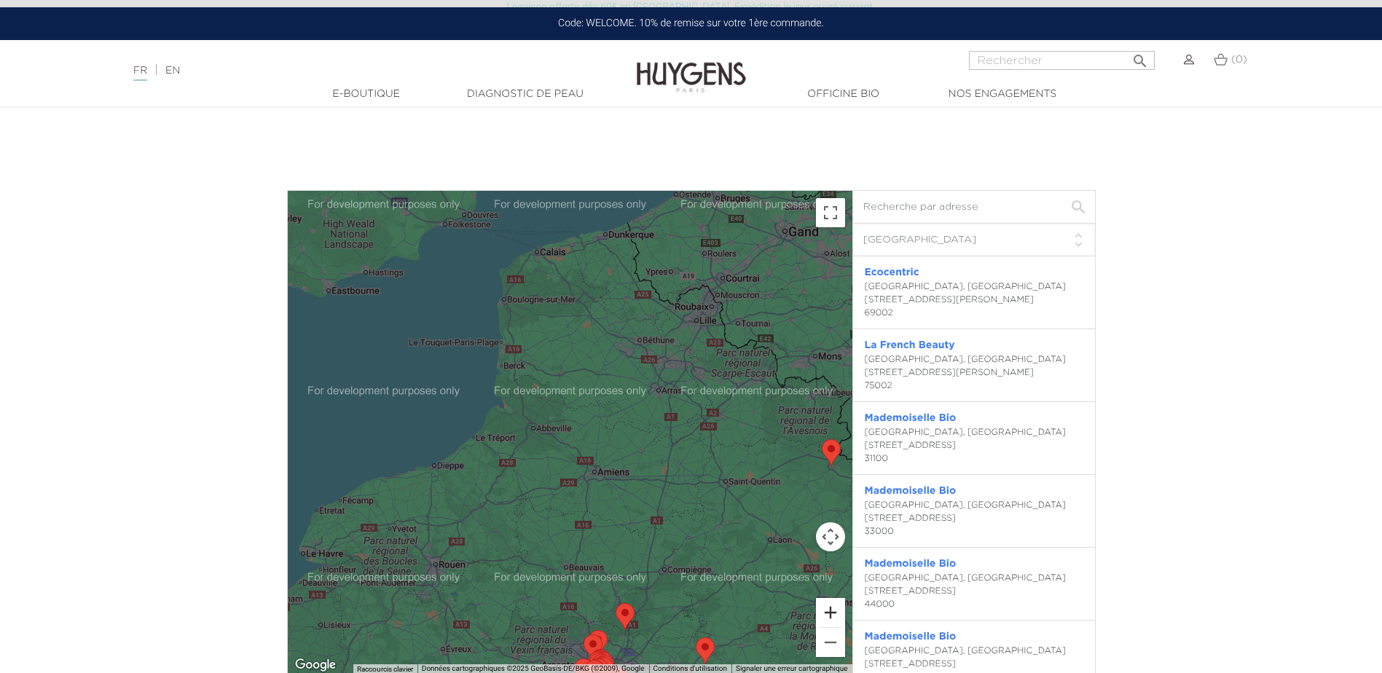
click at [826, 608] on button "Zoom avant" at bounding box center [830, 612] width 29 height 29
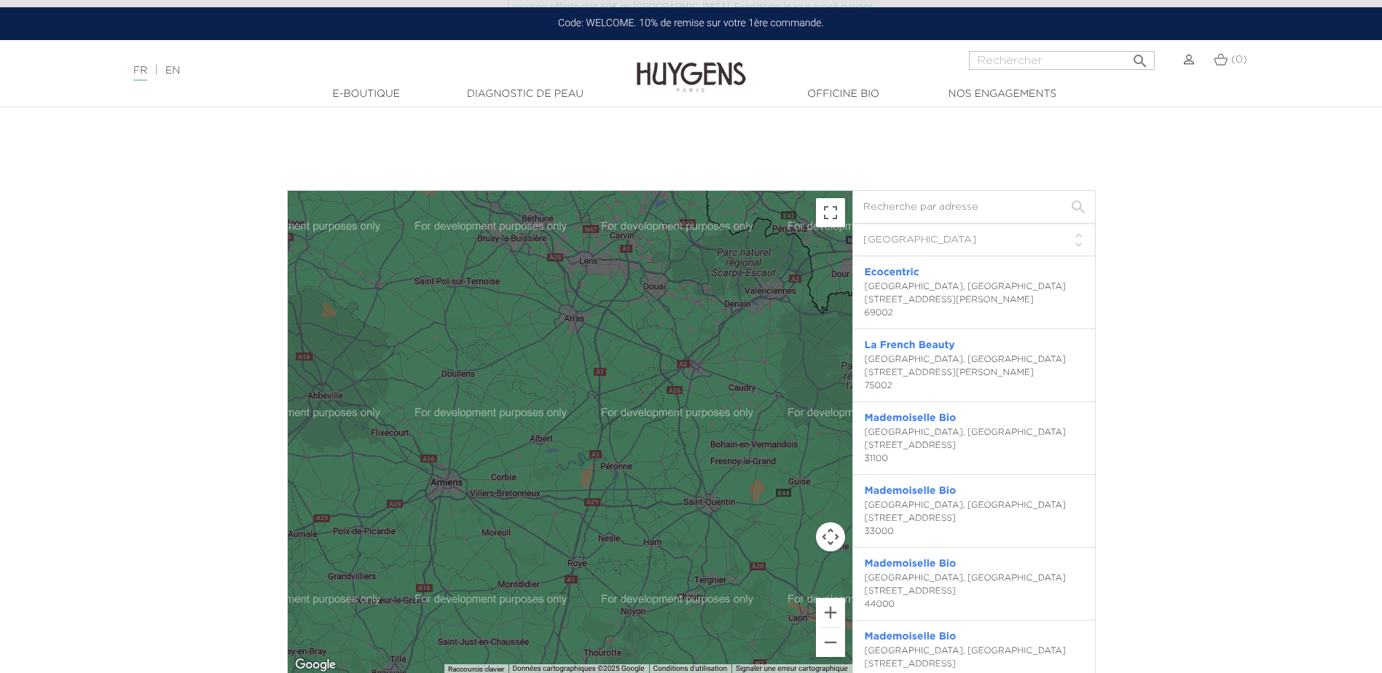
drag, startPoint x: 735, startPoint y: 467, endPoint x: 503, endPoint y: 437, distance: 233.7
click at [503, 437] on div at bounding box center [570, 433] width 565 height 484
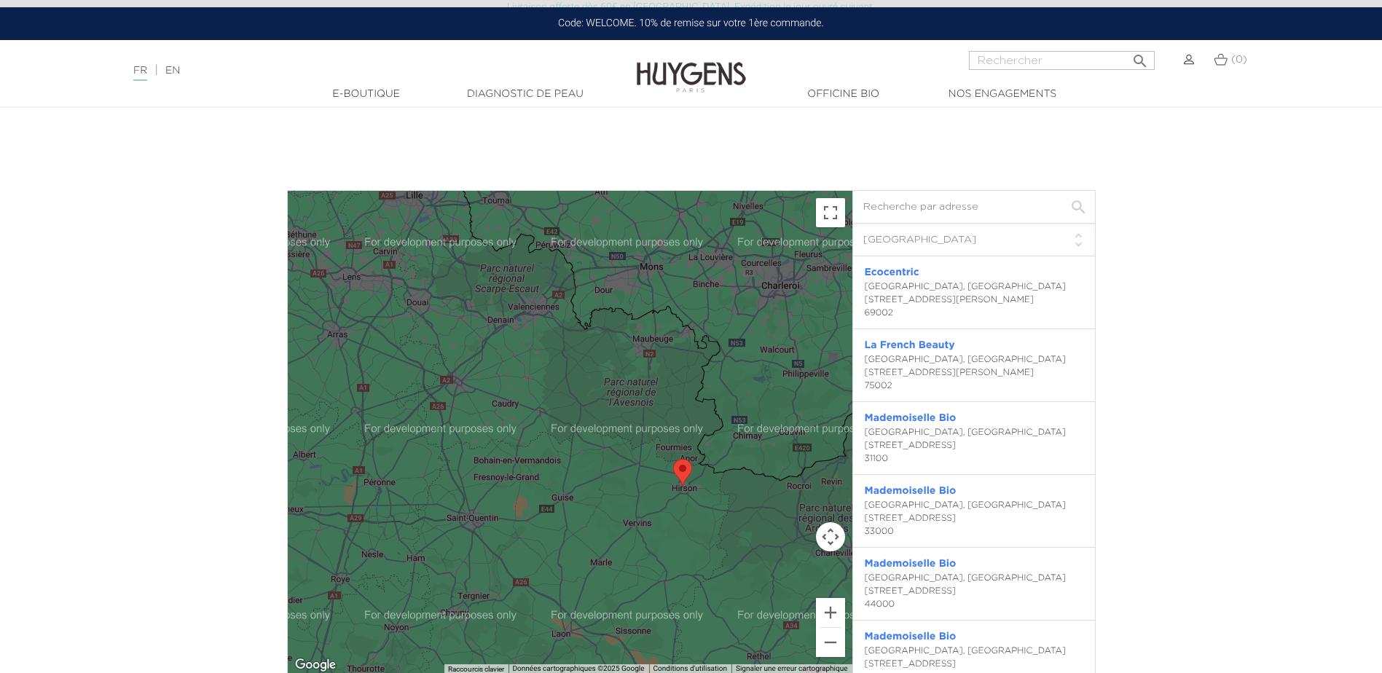
drag, startPoint x: 744, startPoint y: 417, endPoint x: 533, endPoint y: 429, distance: 211.7
click at [533, 429] on div at bounding box center [570, 433] width 565 height 484
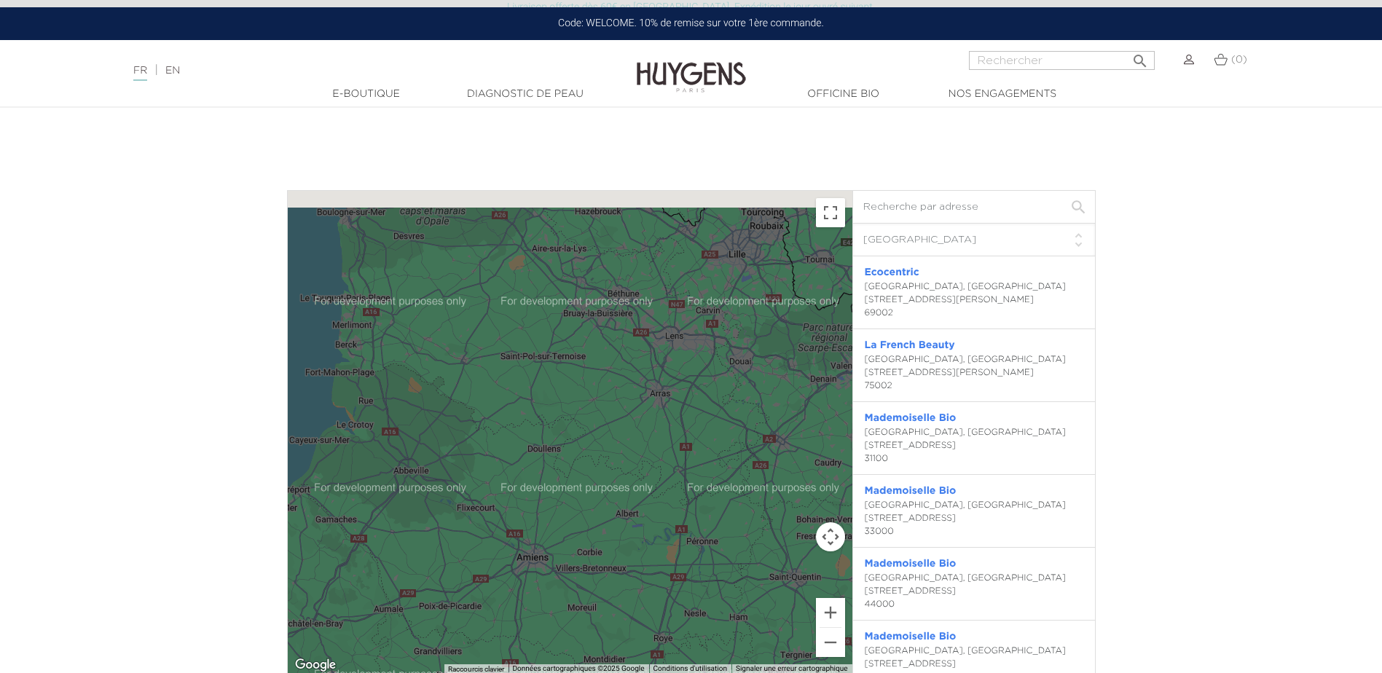
drag, startPoint x: 447, startPoint y: 433, endPoint x: 773, endPoint y: 488, distance: 331.1
click at [818, 493] on div at bounding box center [570, 433] width 565 height 484
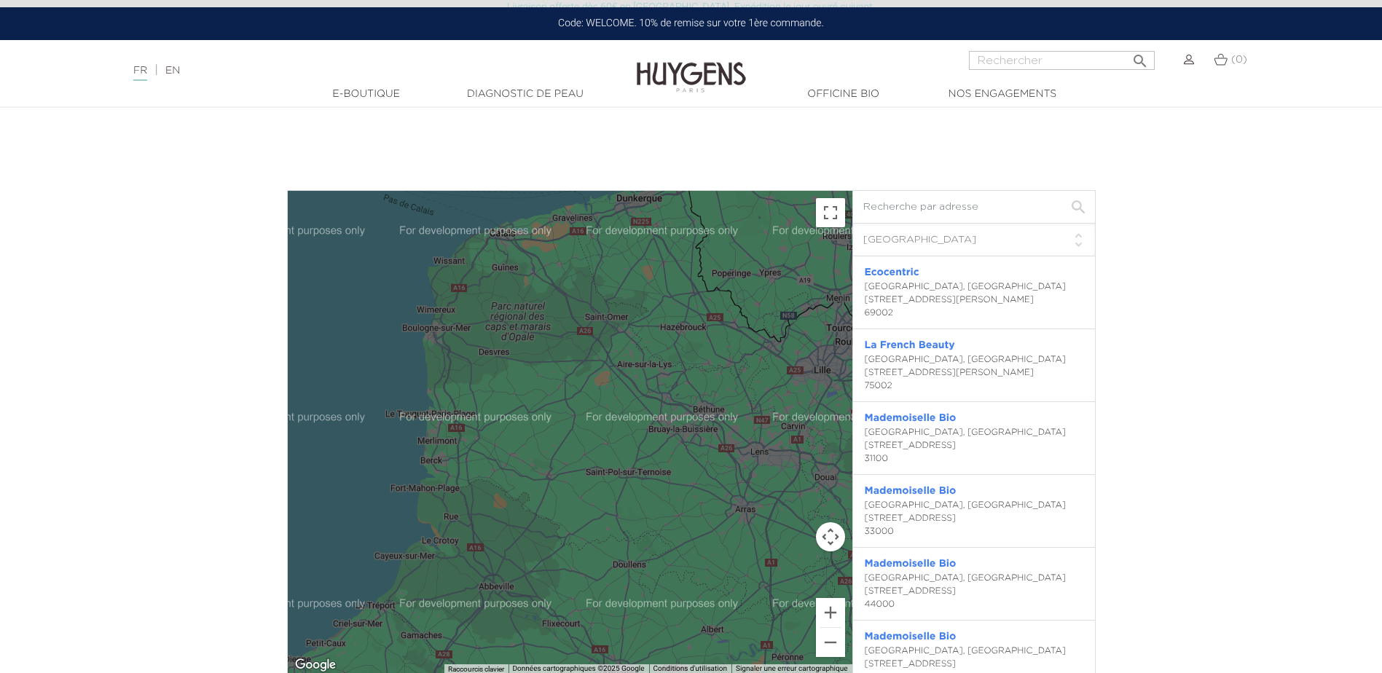
drag, startPoint x: 649, startPoint y: 429, endPoint x: 694, endPoint y: 539, distance: 118.7
click at [692, 541] on div at bounding box center [570, 433] width 565 height 484
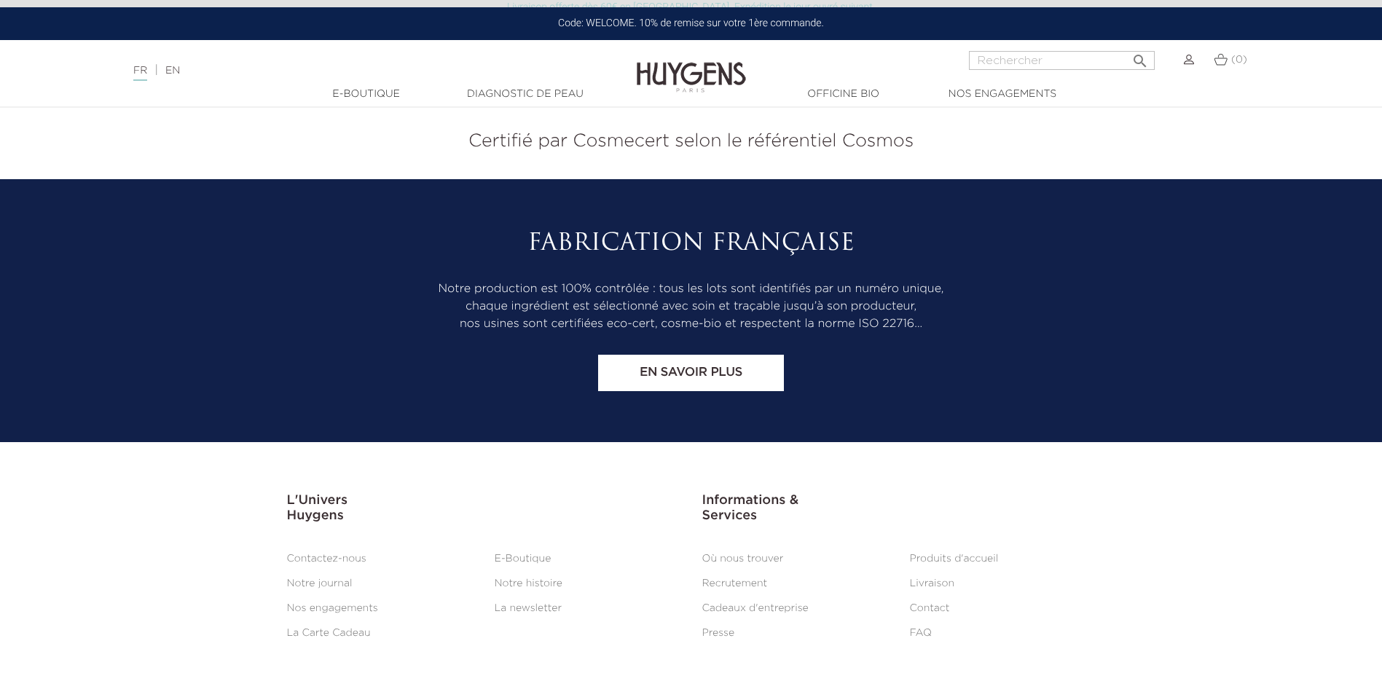
scroll to position [8631, 0]
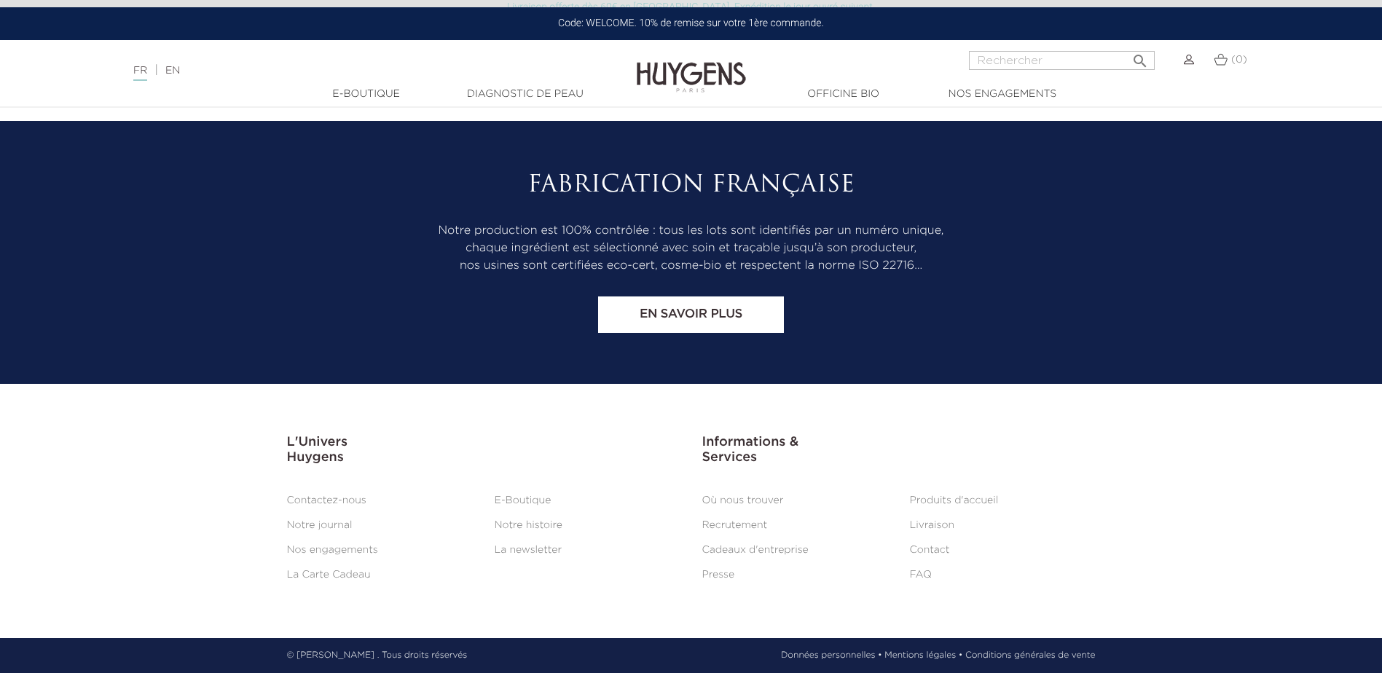
click at [924, 545] on link "Contact" at bounding box center [930, 550] width 40 height 10
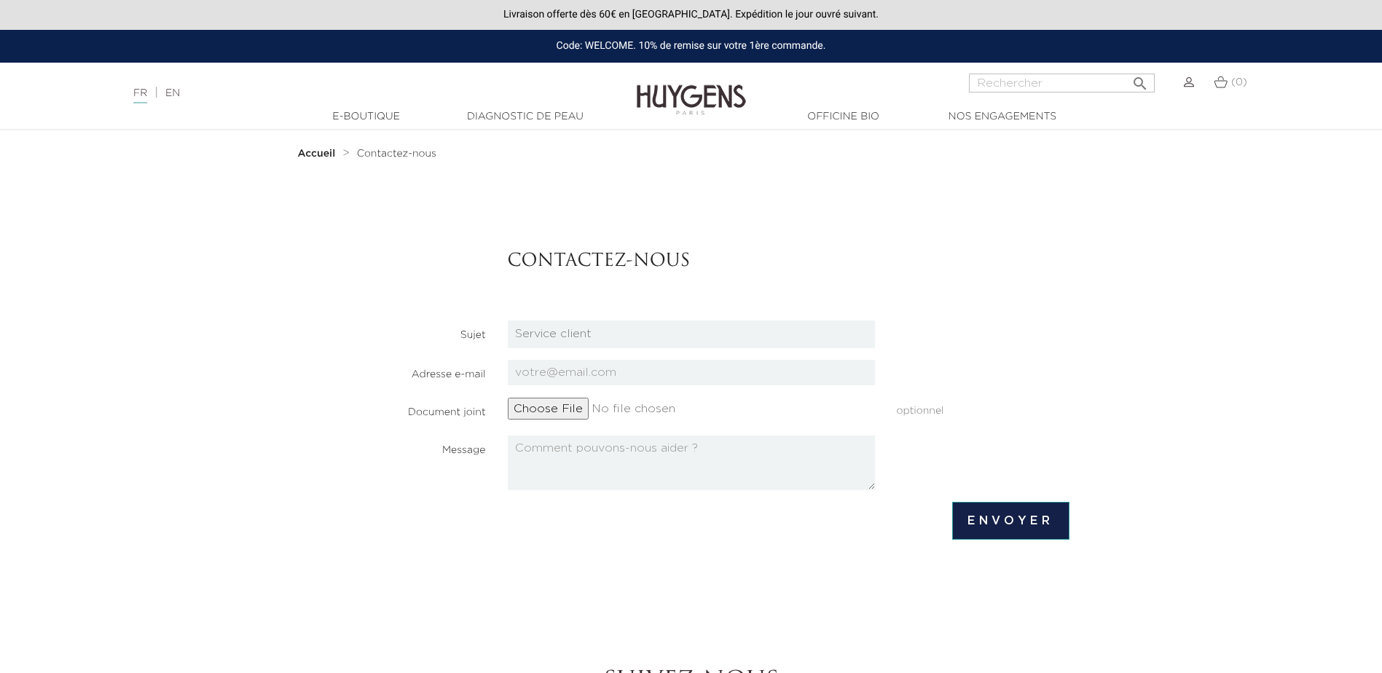
click at [574, 343] on select "Candidatures Boutiques Candidatures Siège Partenariats Relations Presse Service…" at bounding box center [691, 335] width 367 height 28
click at [508, 321] on select "Candidatures Boutiques Candidatures Siège Partenariats Relations Presse Service…" at bounding box center [691, 335] width 367 height 28
click at [585, 377] on input "email" at bounding box center [691, 373] width 367 height 26
type input "[PERSON_NAME][EMAIL_ADDRESS][DOMAIN_NAME]"
click at [557, 449] on textarea at bounding box center [691, 463] width 367 height 55
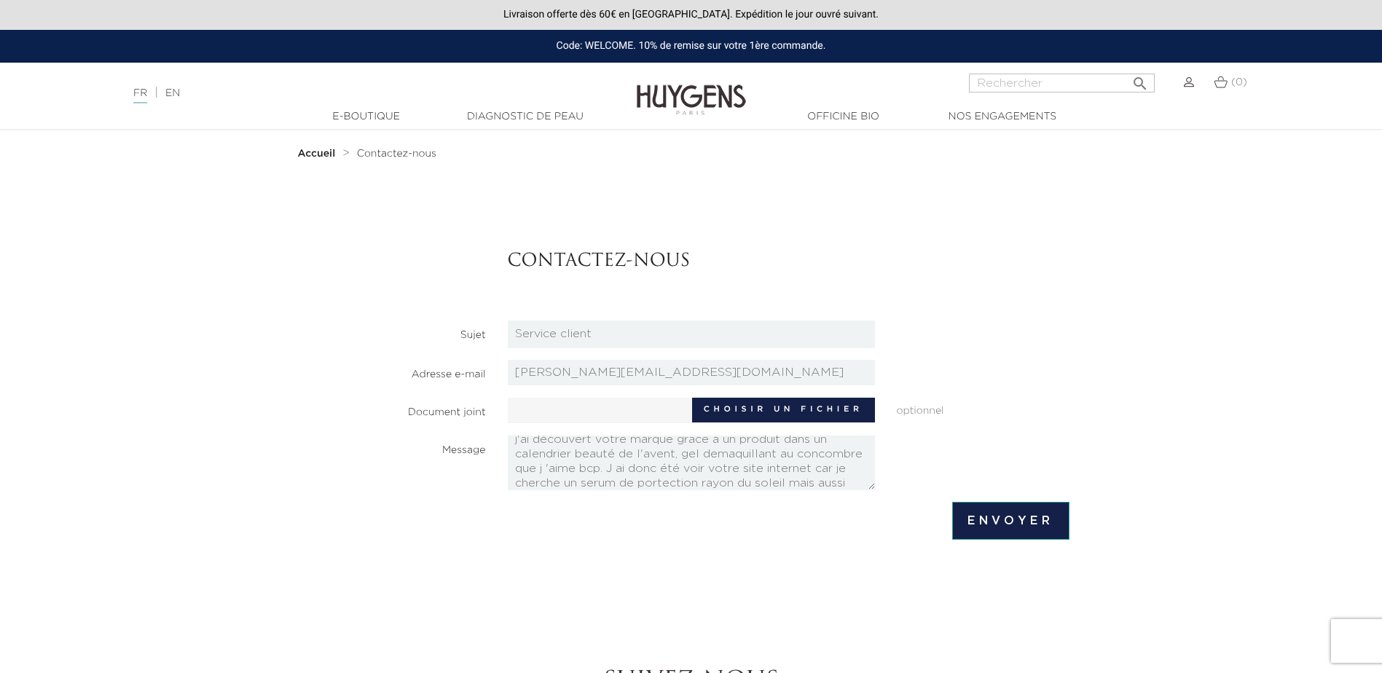
scroll to position [38, 0]
click at [673, 485] on textarea "Bonjour, j'habite dans le nord de la [GEOGRAPHIC_DATA] et j'ai découvert votre …" at bounding box center [691, 463] width 367 height 55
type textarea "Bonjour, j'habite dans le nord de la [GEOGRAPHIC_DATA] et j'ai découvert votre …"
click at [1045, 527] on input "Envoyer" at bounding box center [1010, 521] width 117 height 38
